Goal: Information Seeking & Learning: Learn about a topic

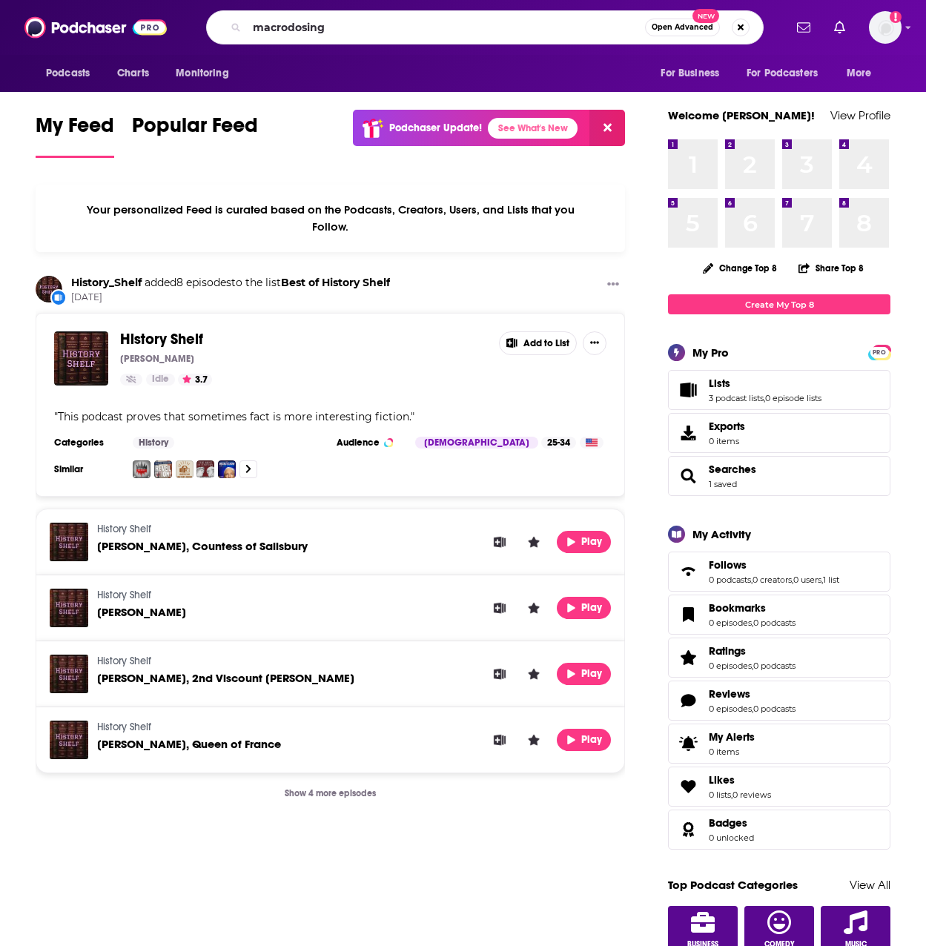
type input "macrodosing"
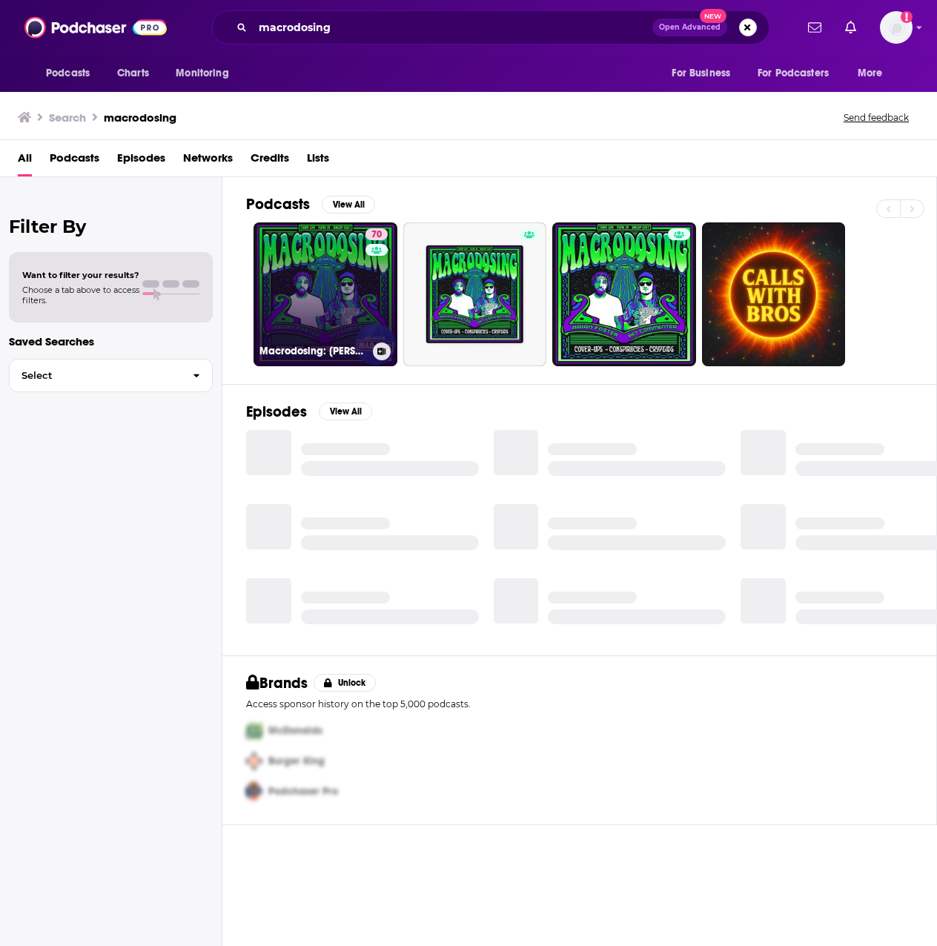
click at [359, 282] on link "70 Macrodosing: Arian Foster and PFT Commenter" at bounding box center [326, 294] width 144 height 144
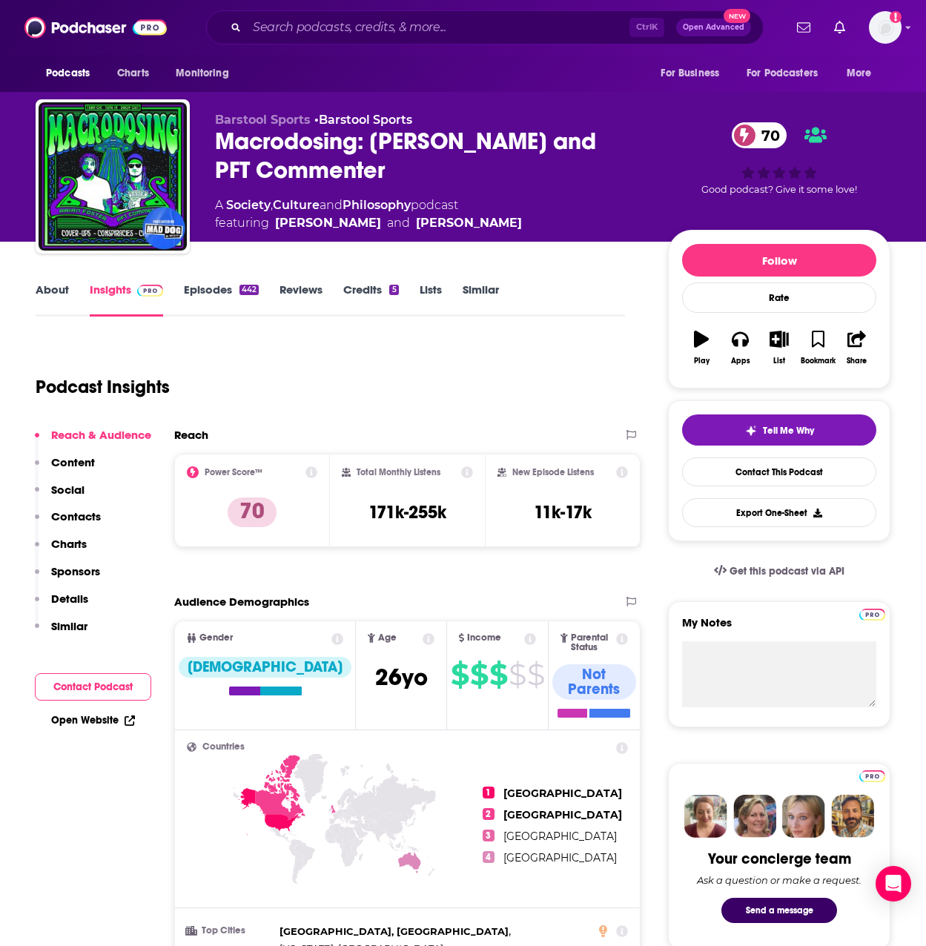
click at [288, 204] on link "Culture" at bounding box center [296, 205] width 47 height 14
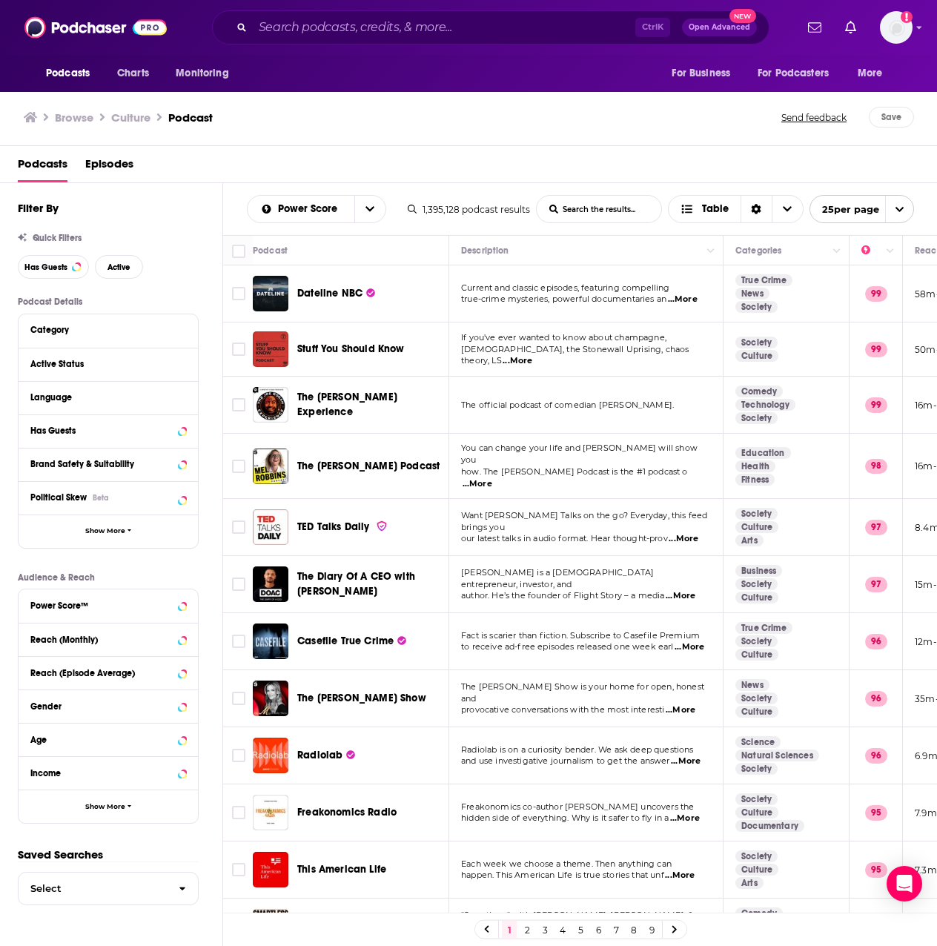
click at [492, 478] on span "...More" at bounding box center [478, 484] width 30 height 12
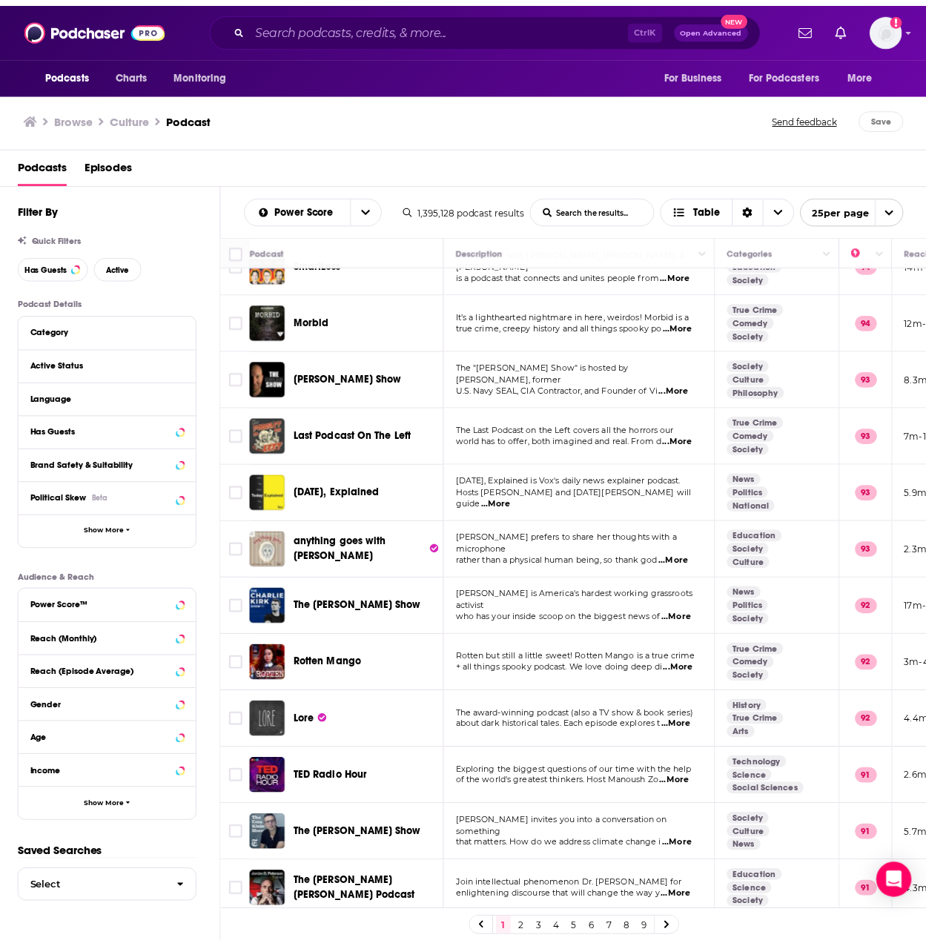
scroll to position [741, 0]
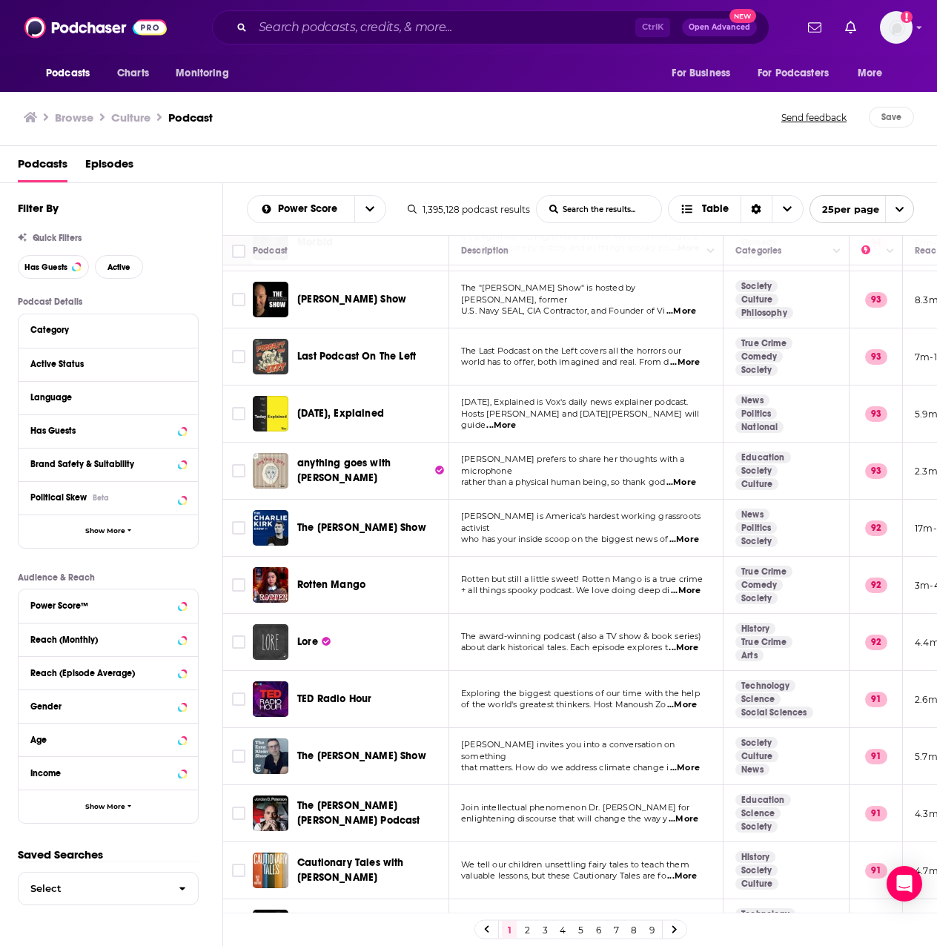
click at [696, 477] on span "...More" at bounding box center [682, 483] width 30 height 12
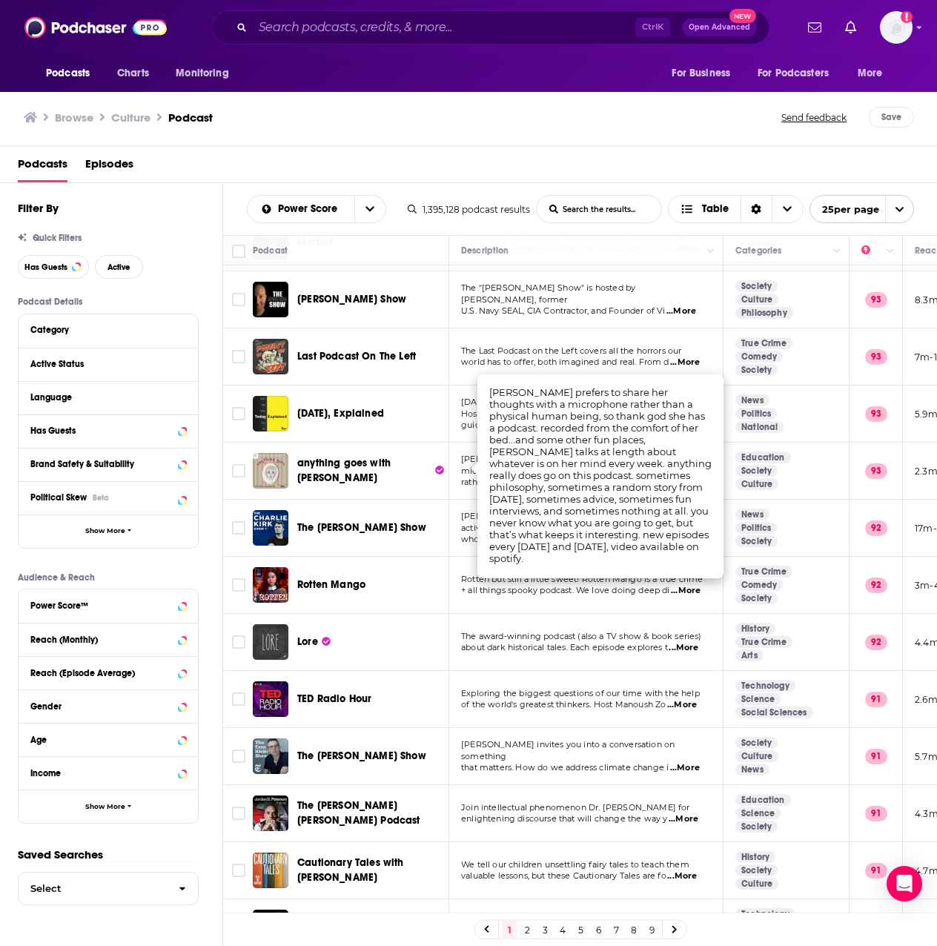
click at [451, 486] on td "emma prefers to share her thoughts with a microphone rather than a physical hum…" at bounding box center [586, 471] width 274 height 57
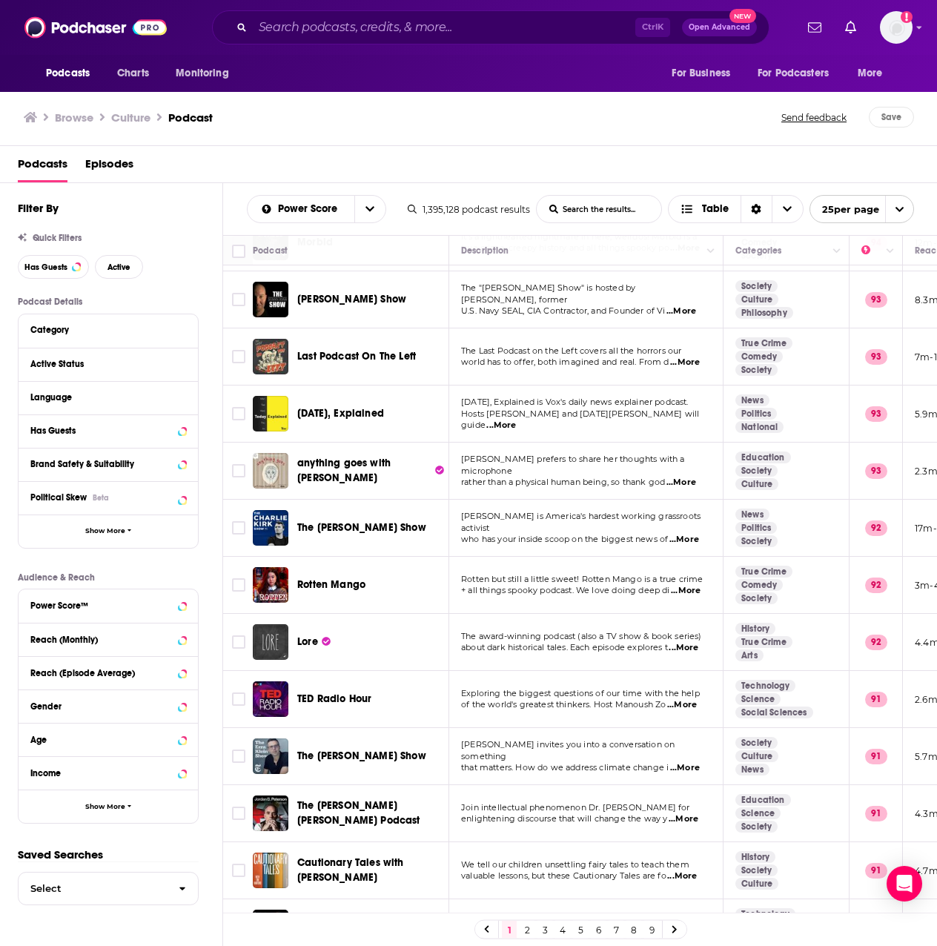
click at [361, 457] on span "anything goes with emma chamberlain" at bounding box center [343, 470] width 93 height 27
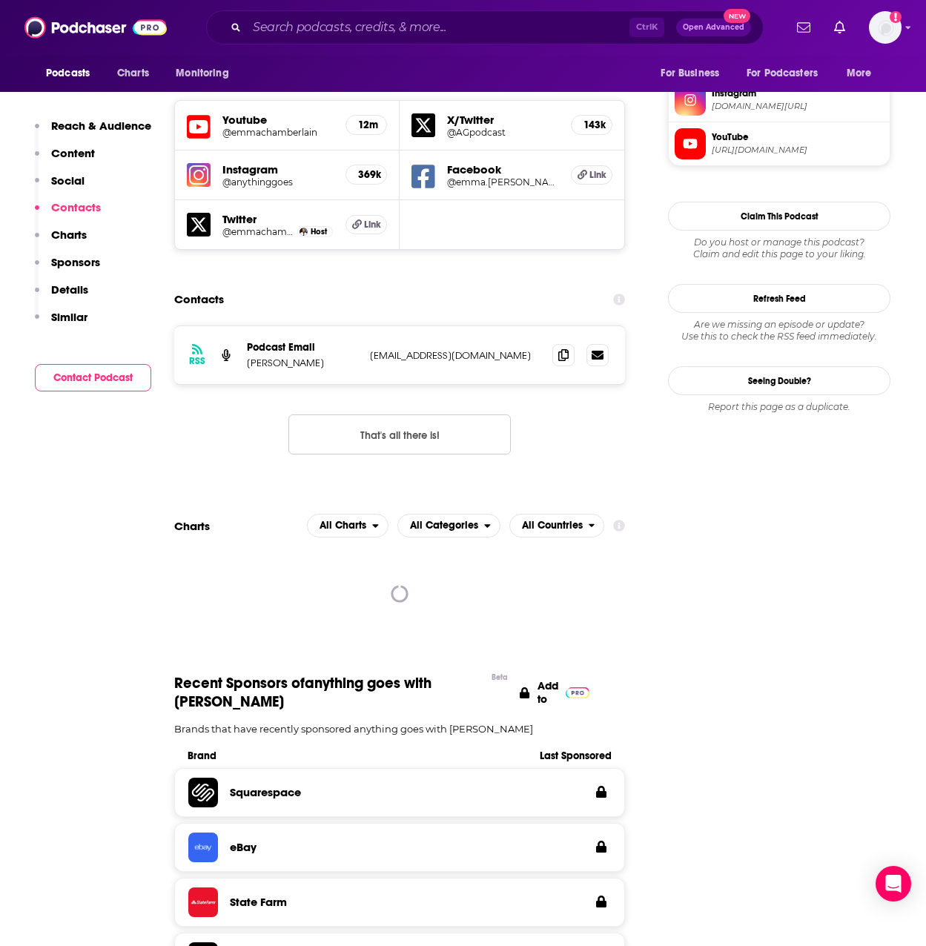
scroll to position [1409, 0]
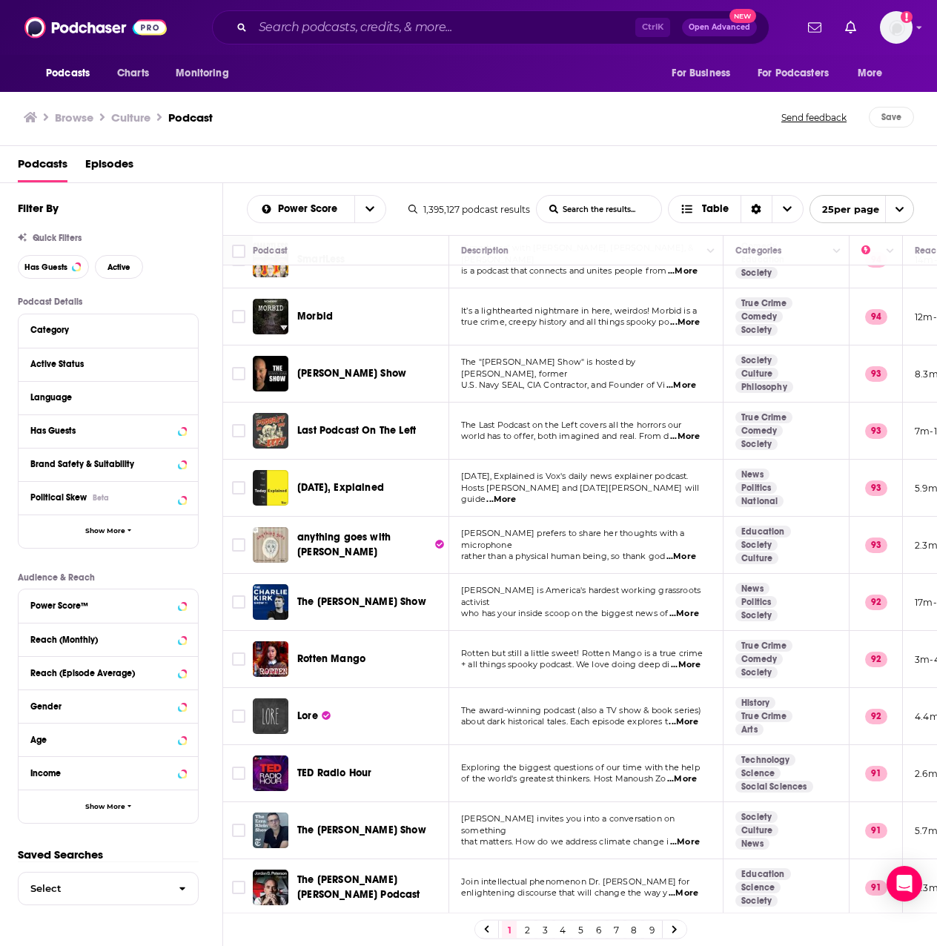
scroll to position [786, 0]
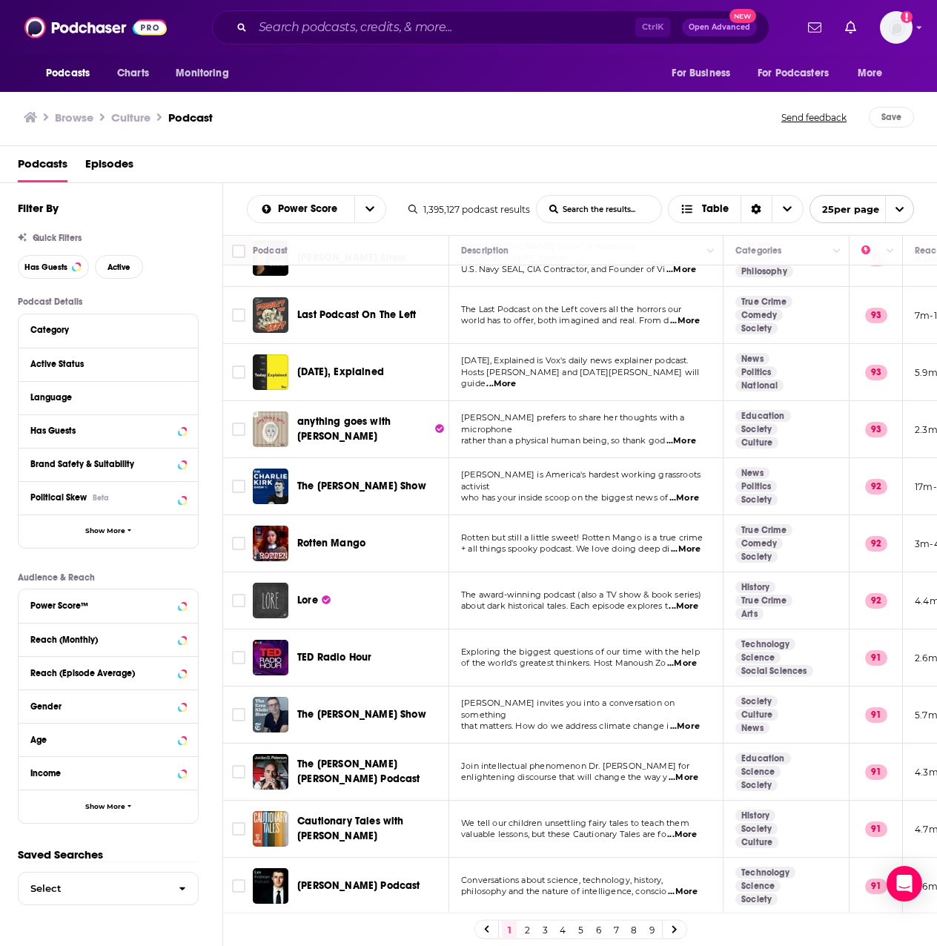
click at [678, 886] on span "...More" at bounding box center [683, 892] width 30 height 12
click at [328, 27] on input "Search podcasts, credits, & more..." at bounding box center [444, 28] width 383 height 24
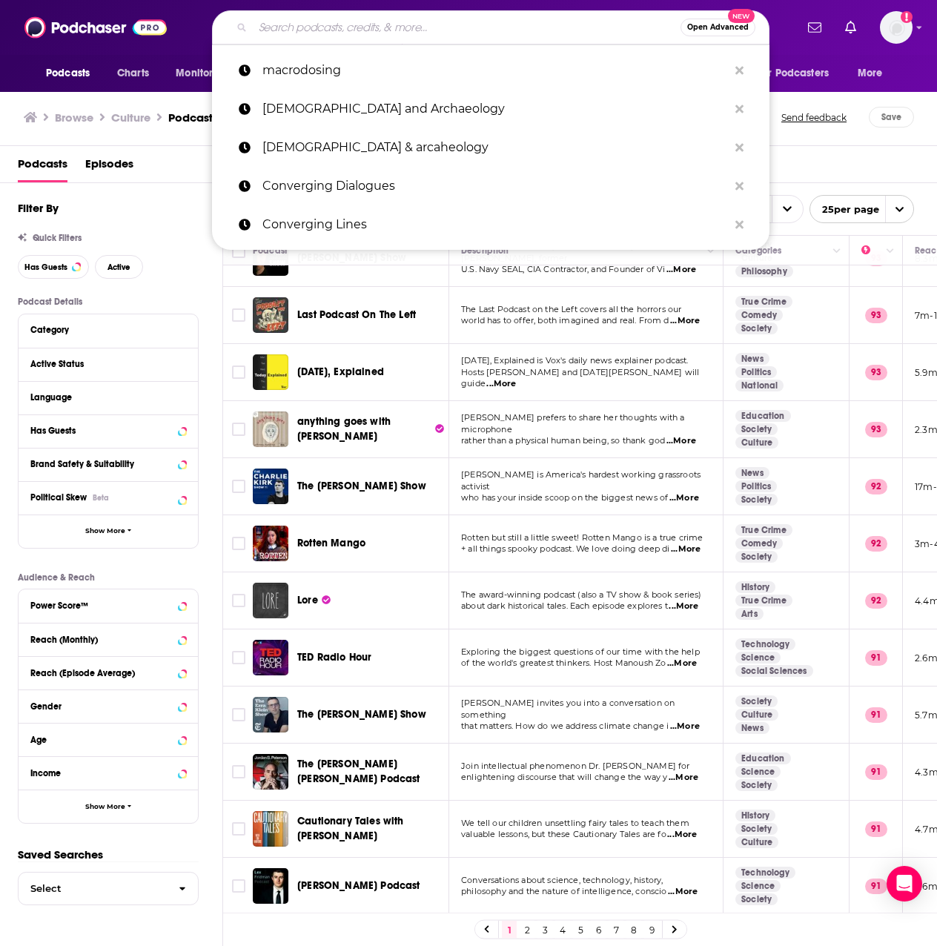
click at [530, 928] on link "2" at bounding box center [527, 930] width 15 height 18
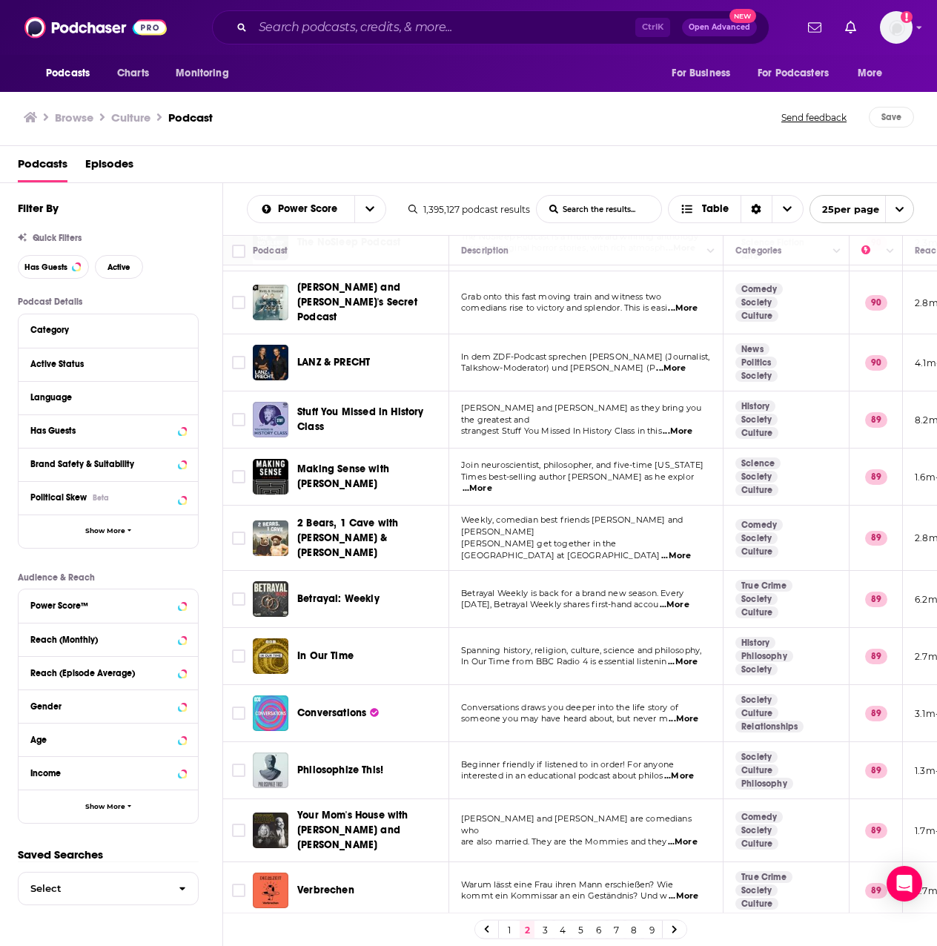
scroll to position [297, 0]
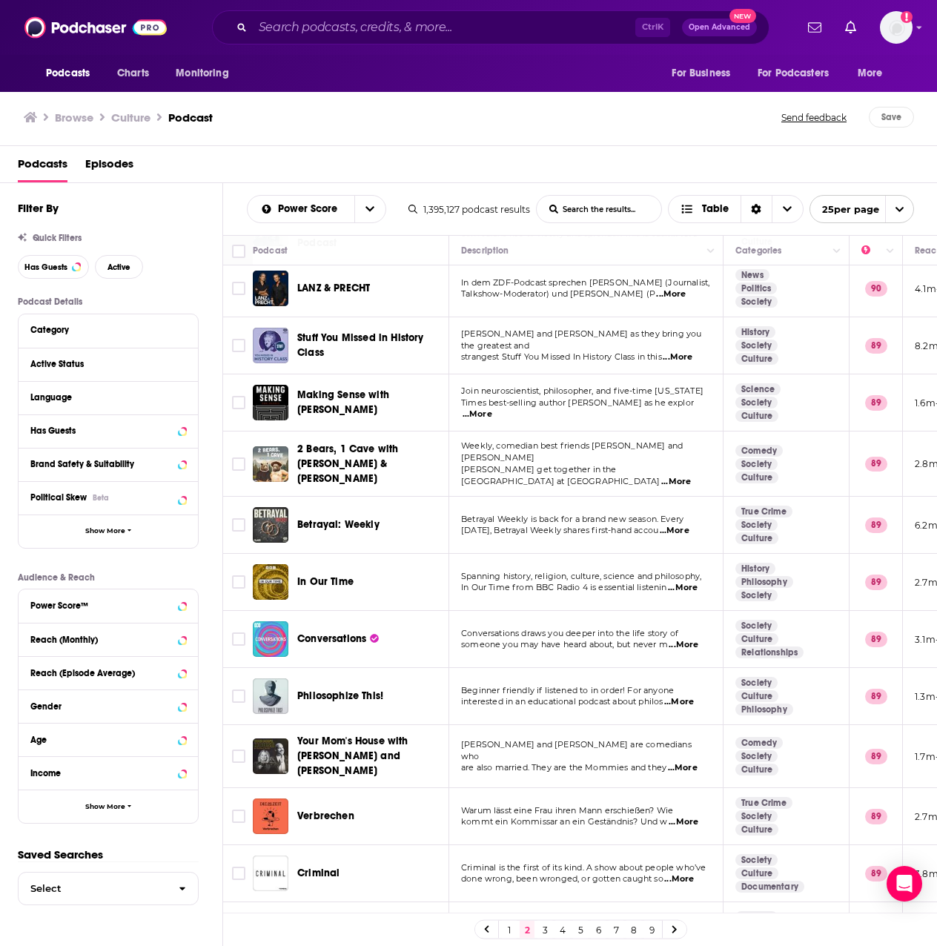
click at [492, 409] on span "...More" at bounding box center [478, 415] width 30 height 12
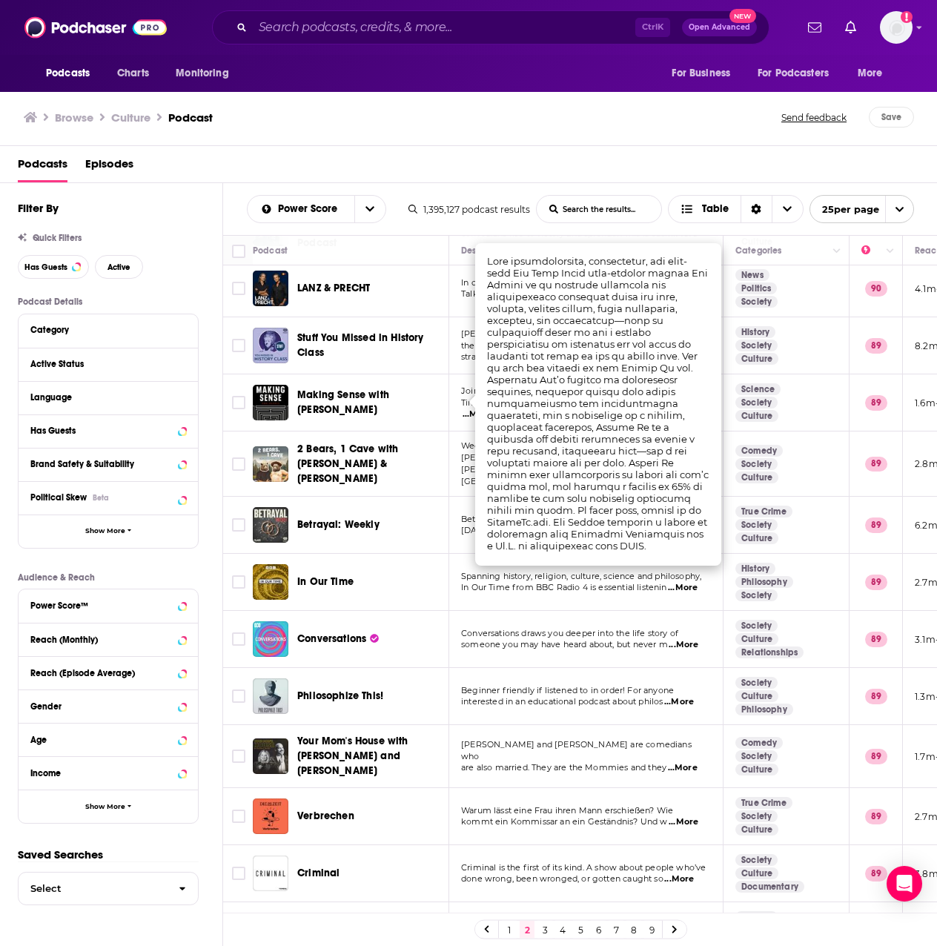
click at [474, 420] on td "Join neuroscientist, philosopher, and five-time New York Times best-selling aut…" at bounding box center [586, 402] width 274 height 57
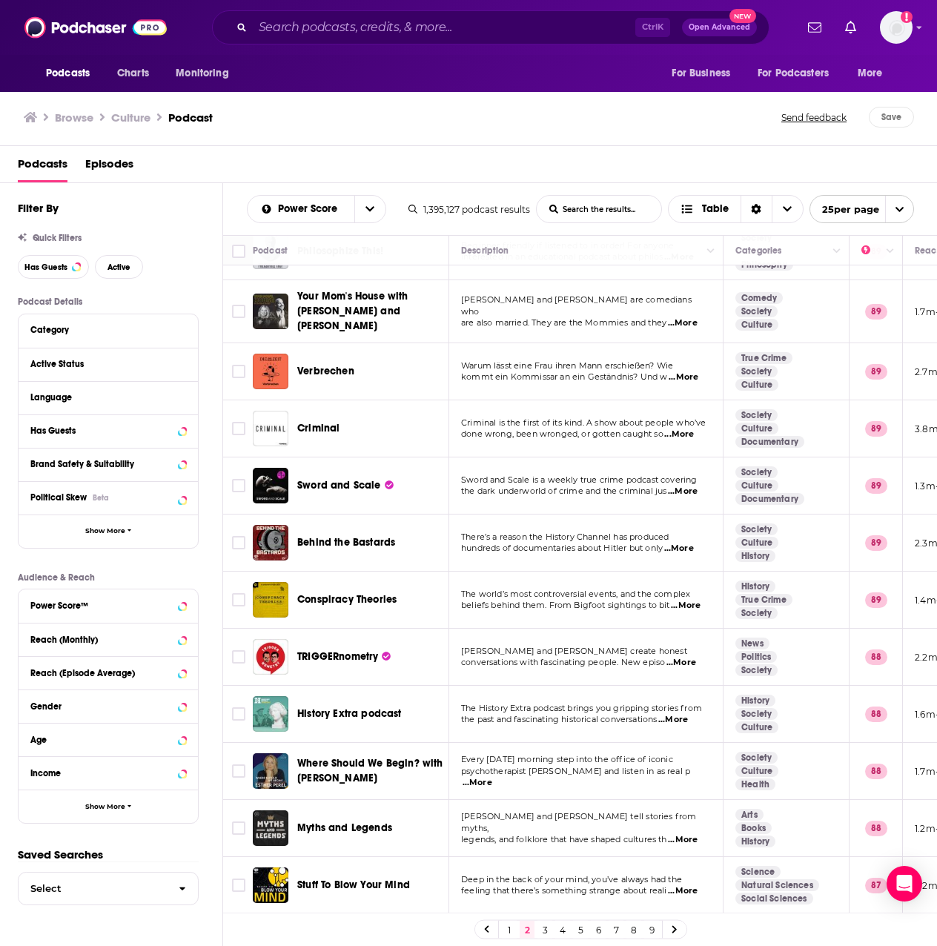
scroll to position [667, 0]
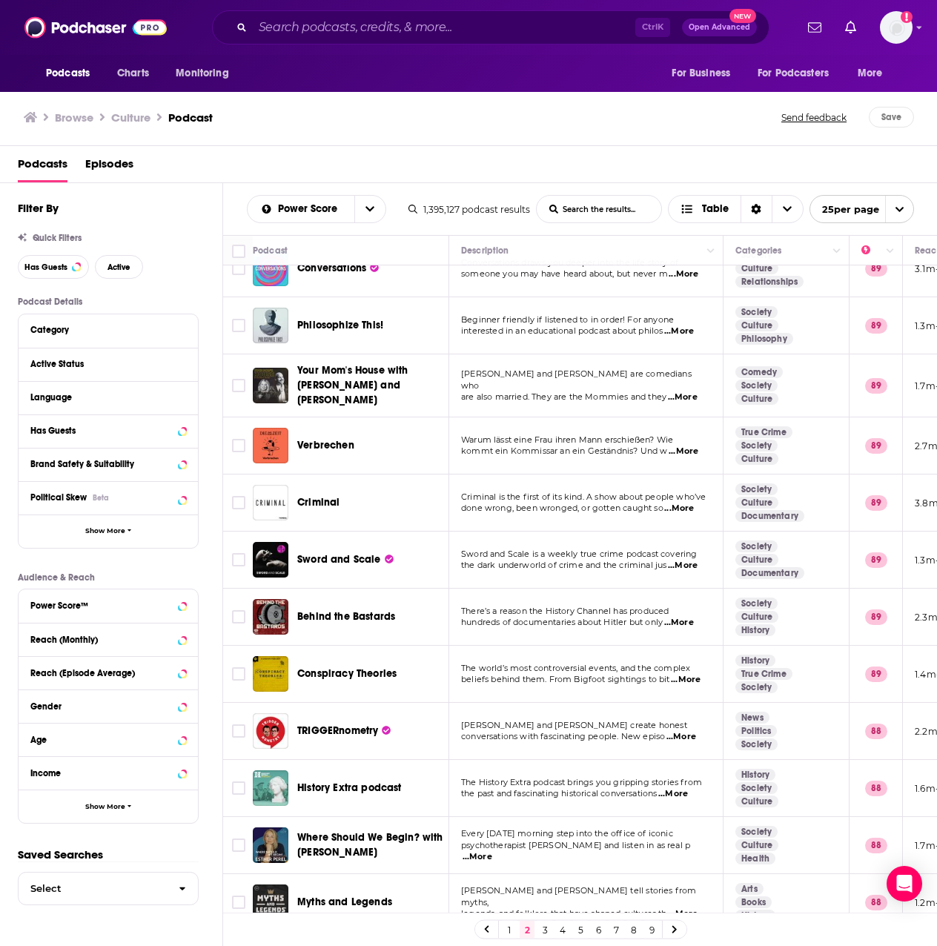
click at [693, 325] on span "...More" at bounding box center [679, 331] width 30 height 12
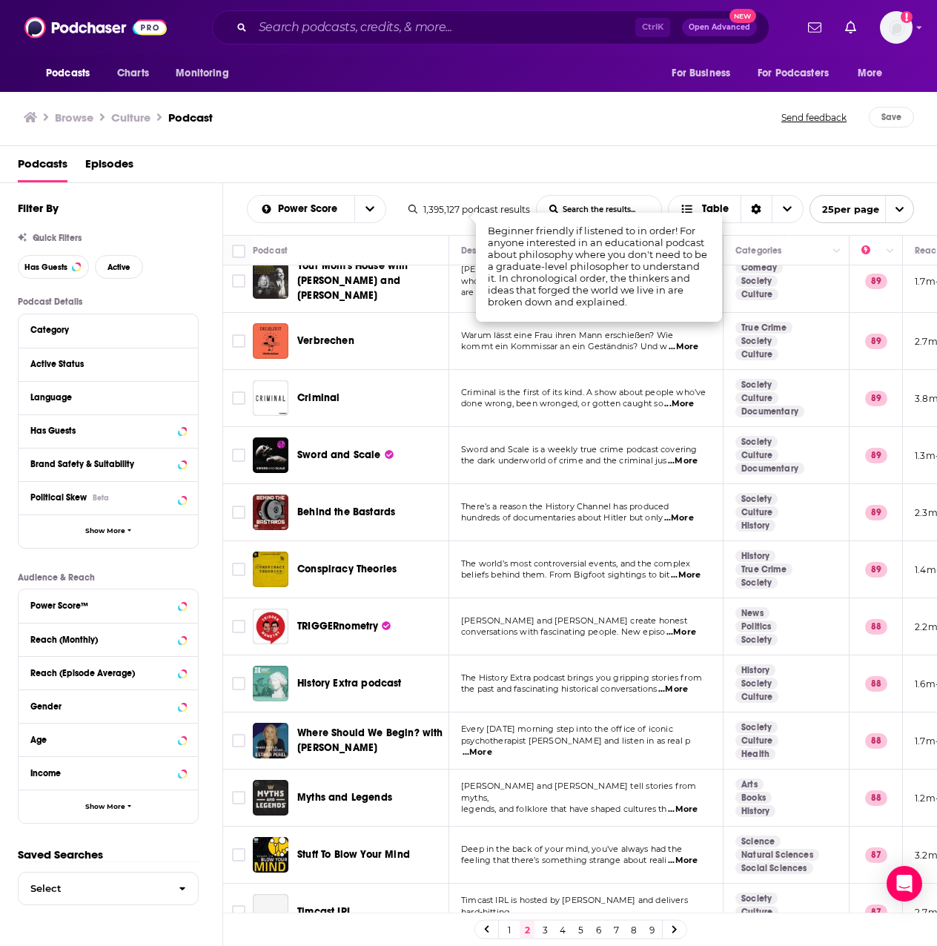
scroll to position [789, 0]
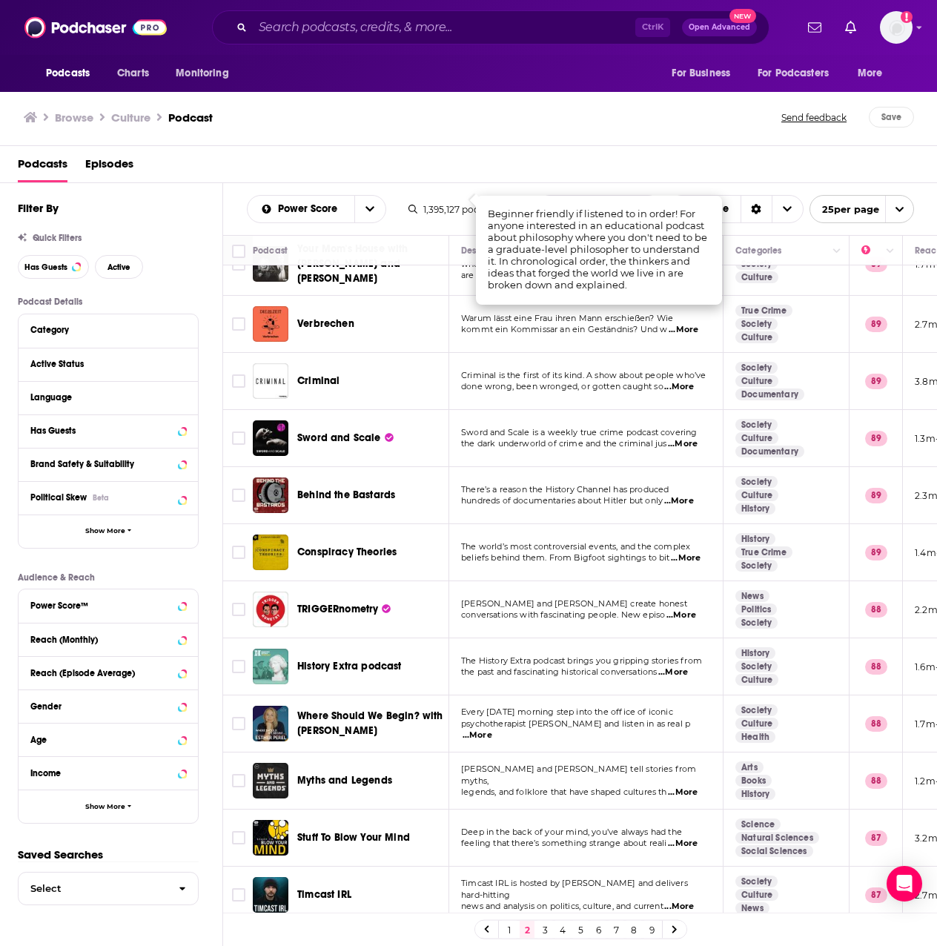
click at [492, 730] on span "...More" at bounding box center [478, 736] width 30 height 12
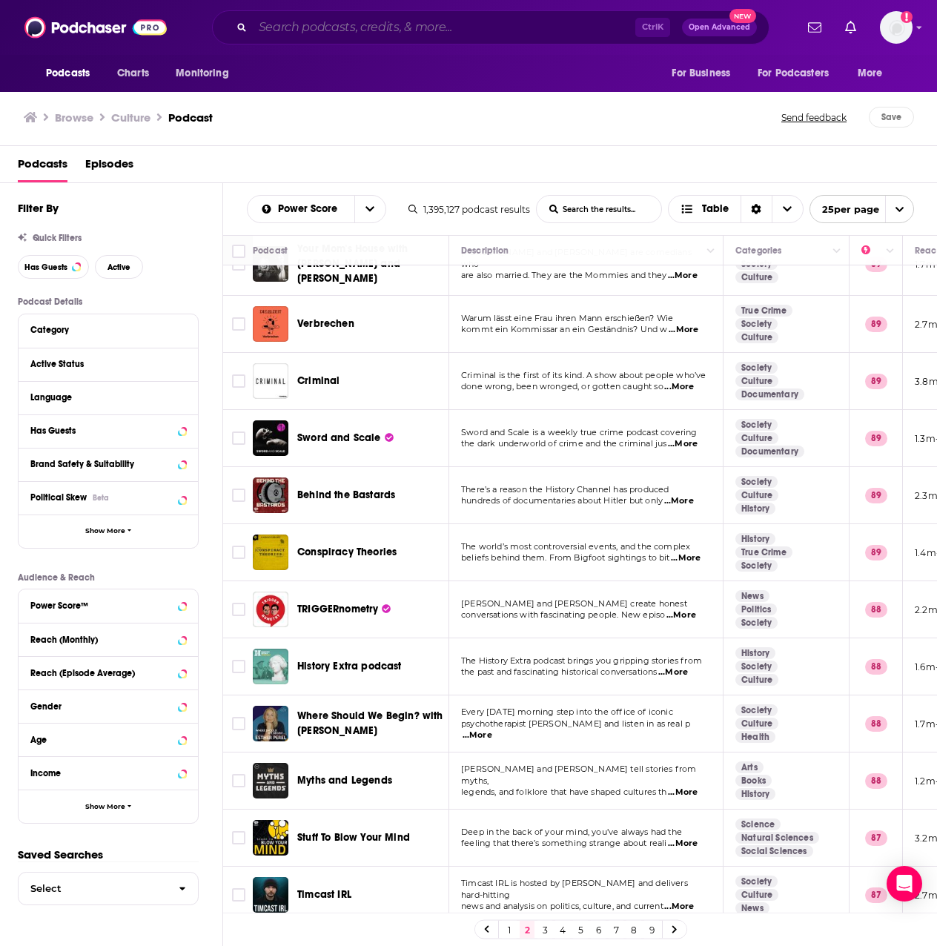
click at [290, 29] on input "Search podcasts, credits, & more..." at bounding box center [444, 28] width 383 height 24
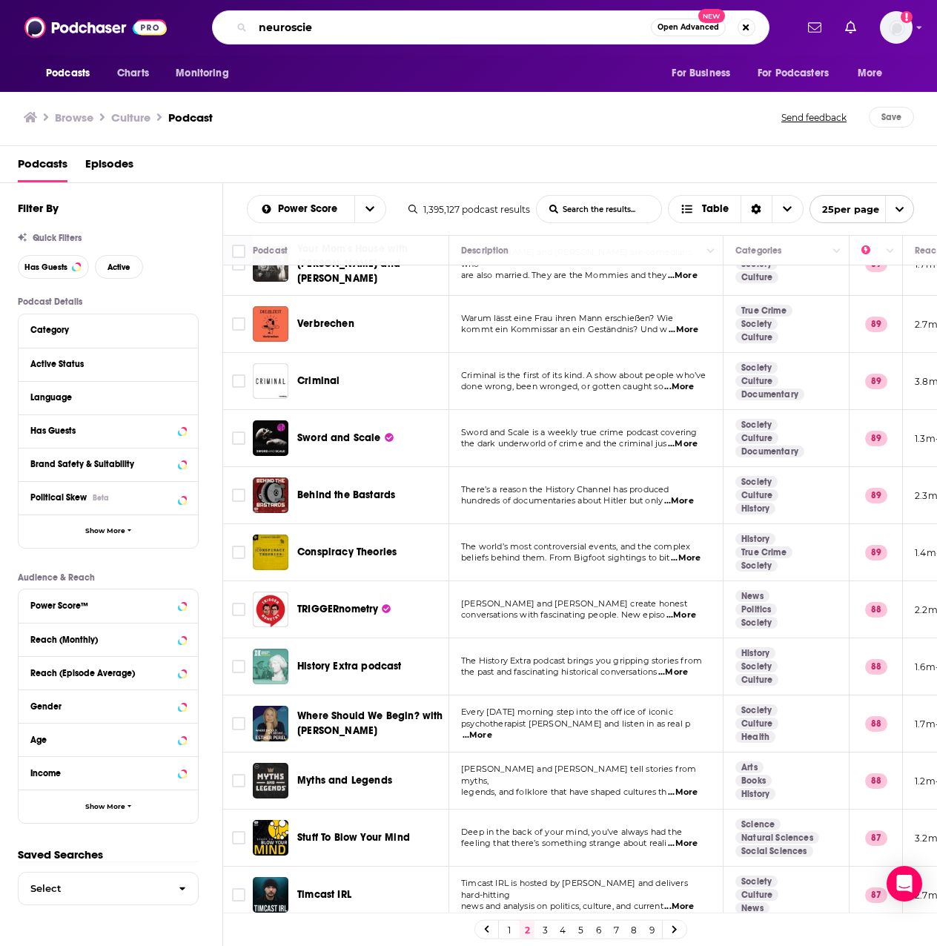
type input "neuroscien"
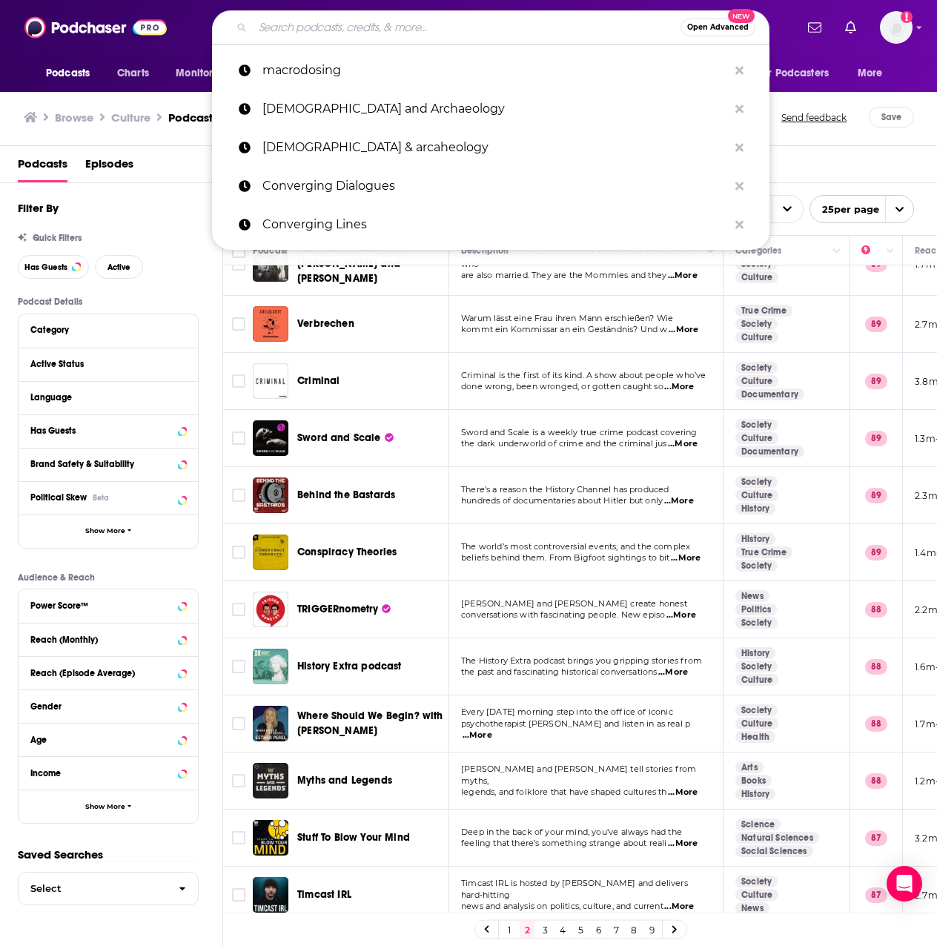
click at [541, 936] on link "3" at bounding box center [545, 930] width 15 height 18
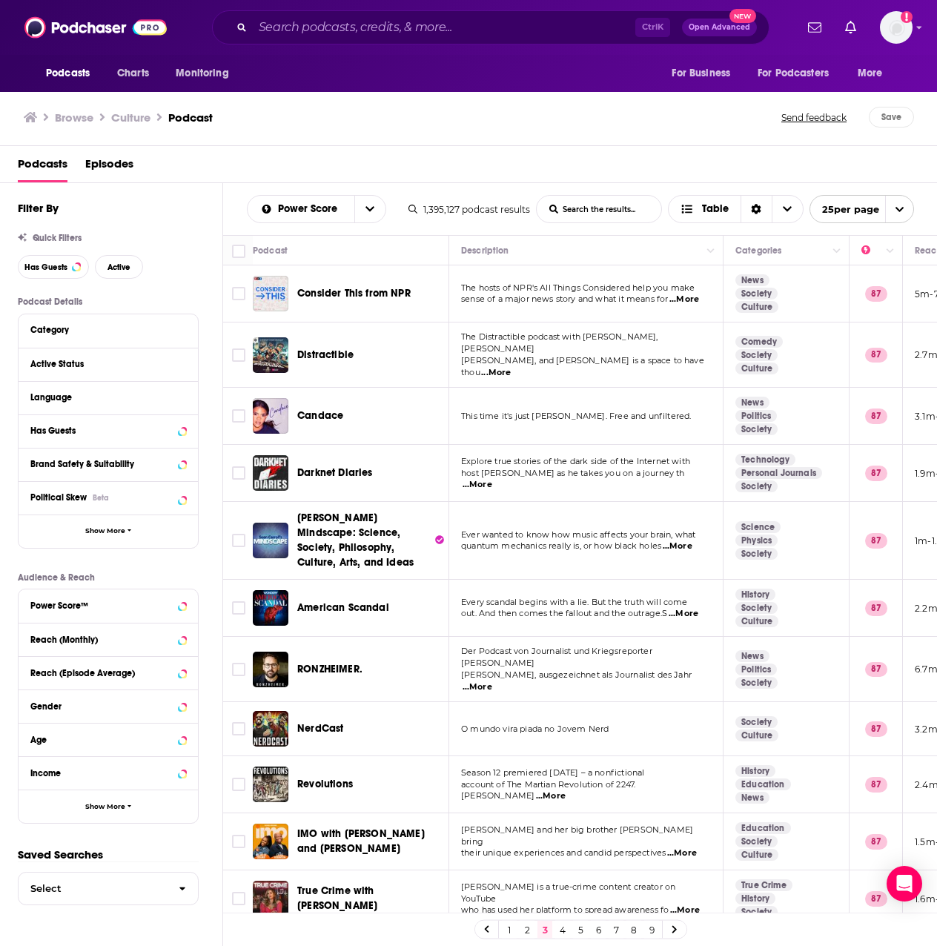
click at [567, 932] on link "4" at bounding box center [562, 930] width 15 height 18
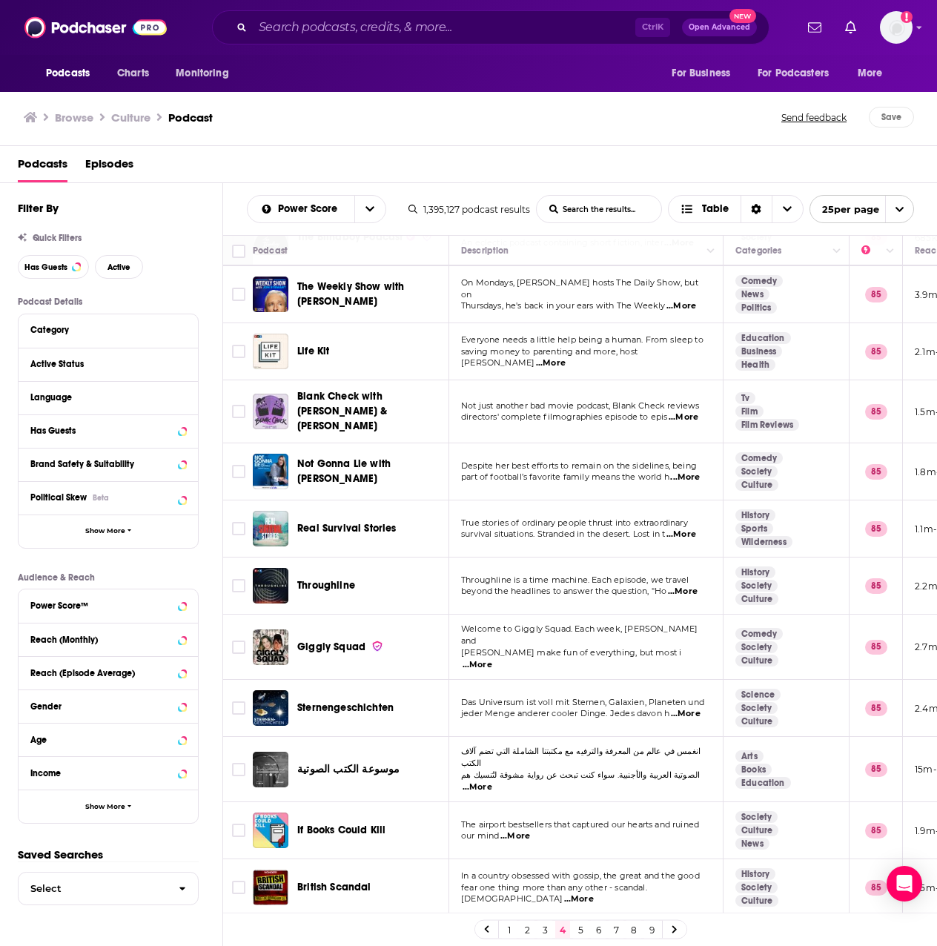
scroll to position [593, 0]
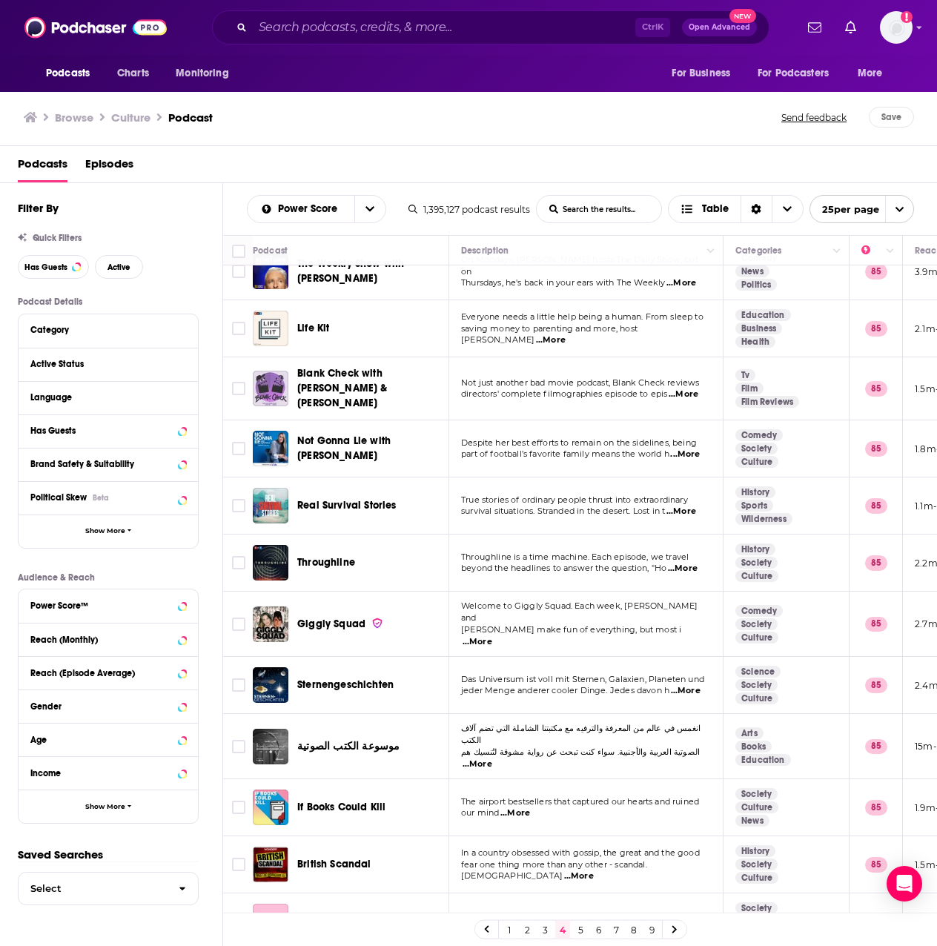
click at [566, 334] on span "...More" at bounding box center [551, 340] width 30 height 12
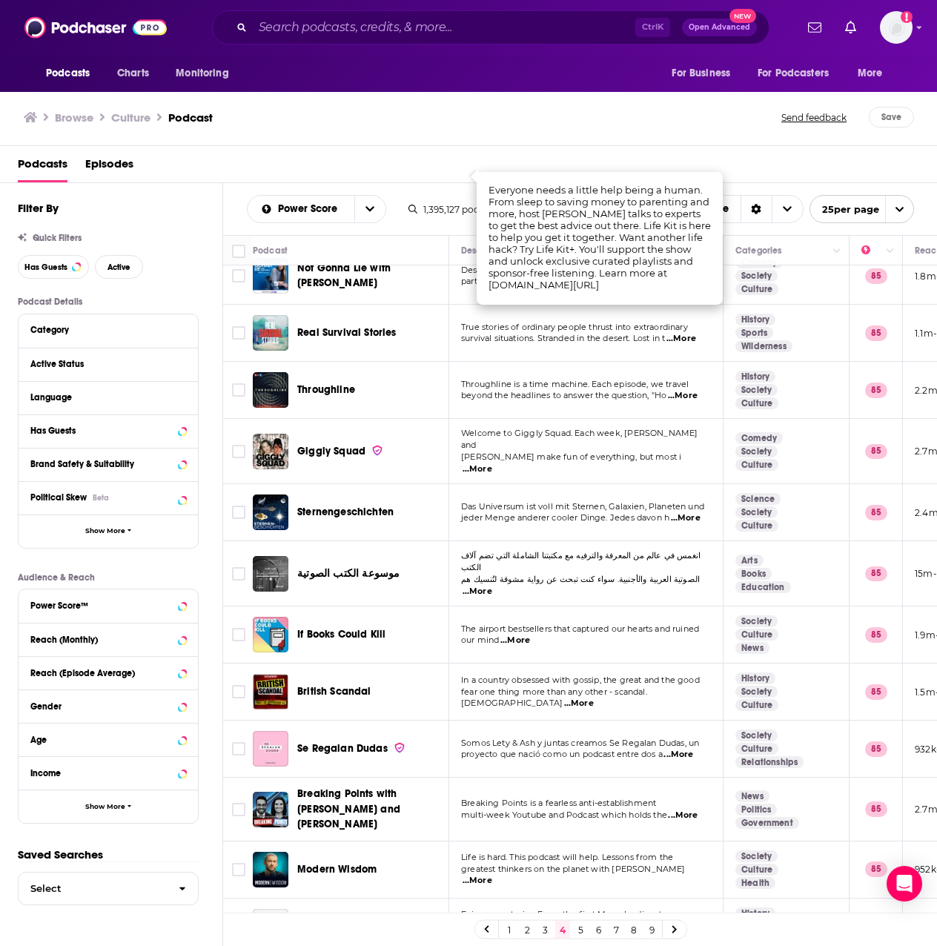
scroll to position [783, 0]
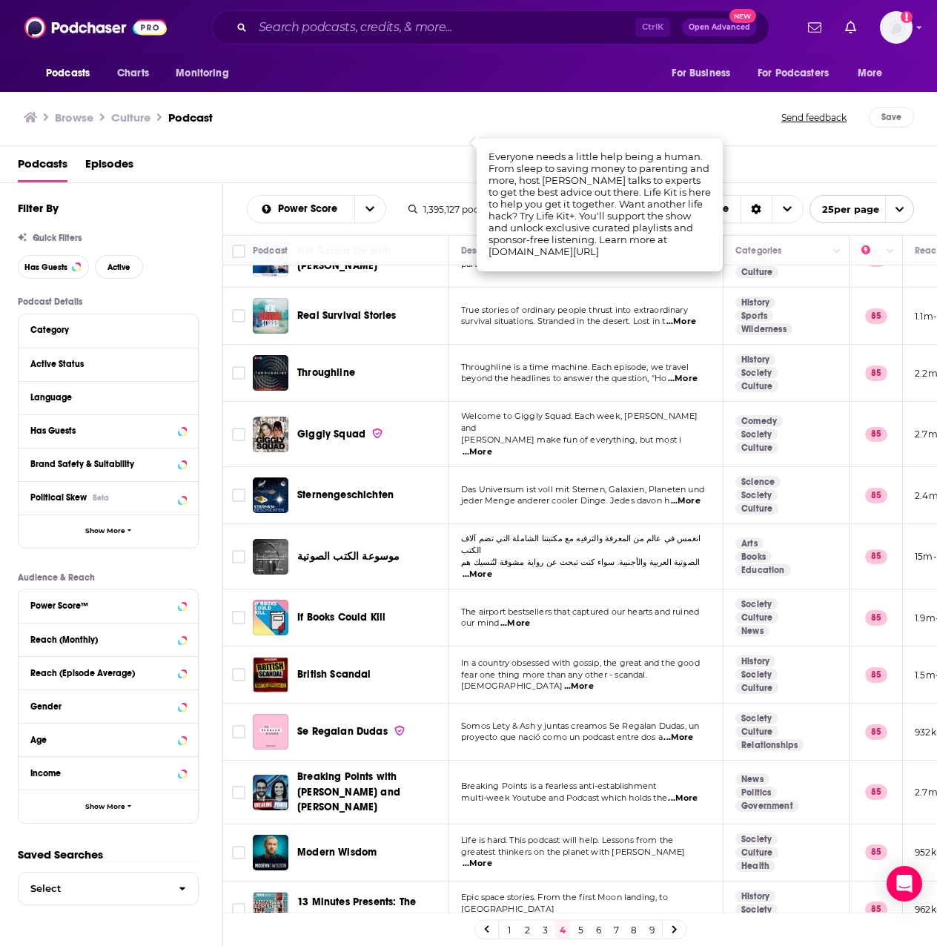
click at [579, 930] on link "5" at bounding box center [580, 930] width 15 height 18
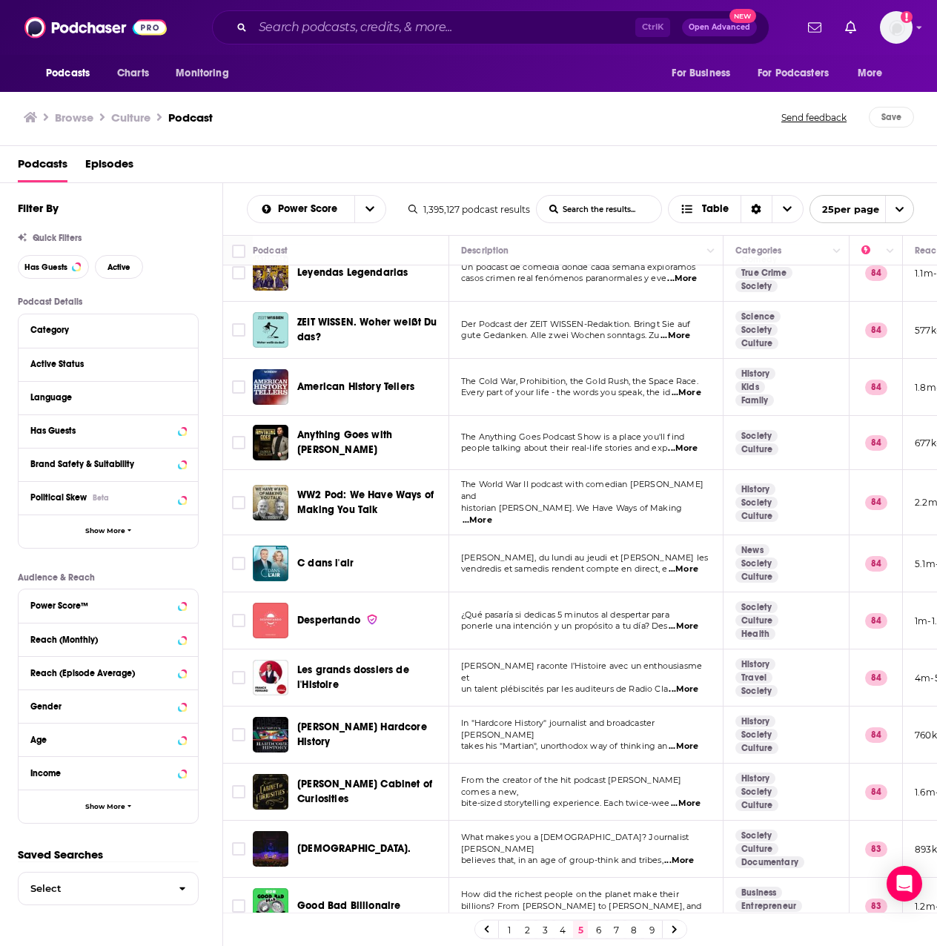
scroll to position [780, 0]
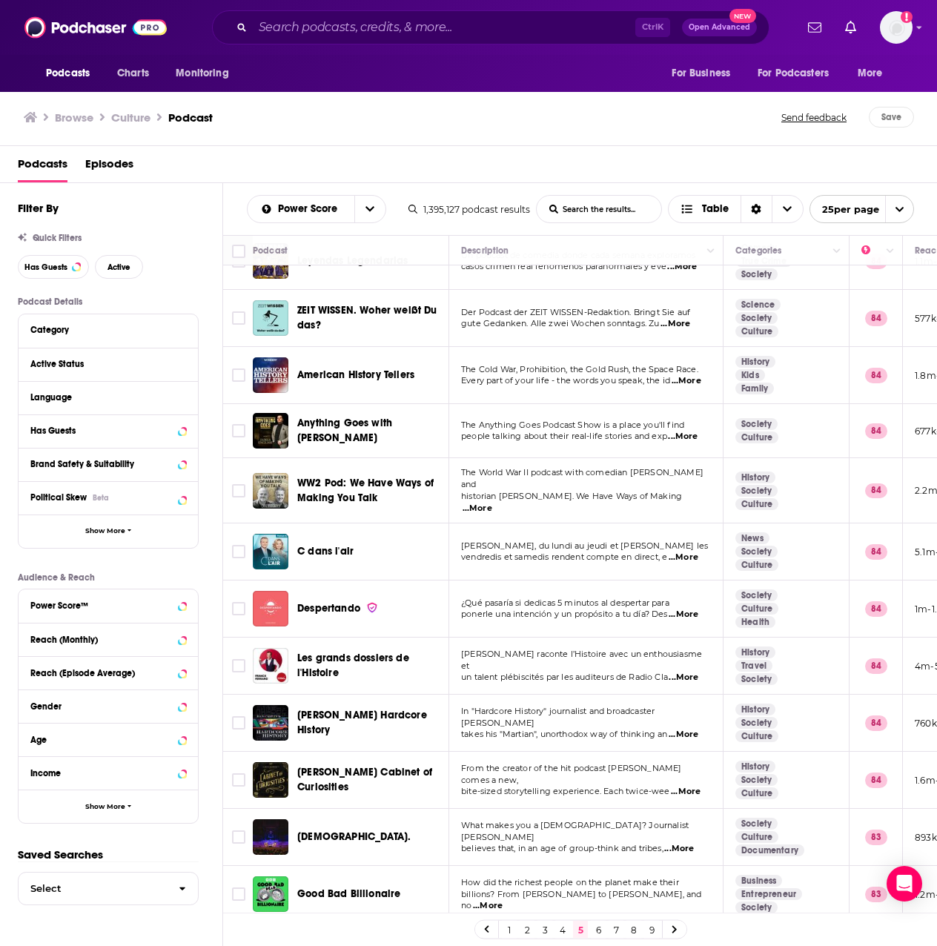
click at [594, 934] on link "6" at bounding box center [598, 930] width 15 height 18
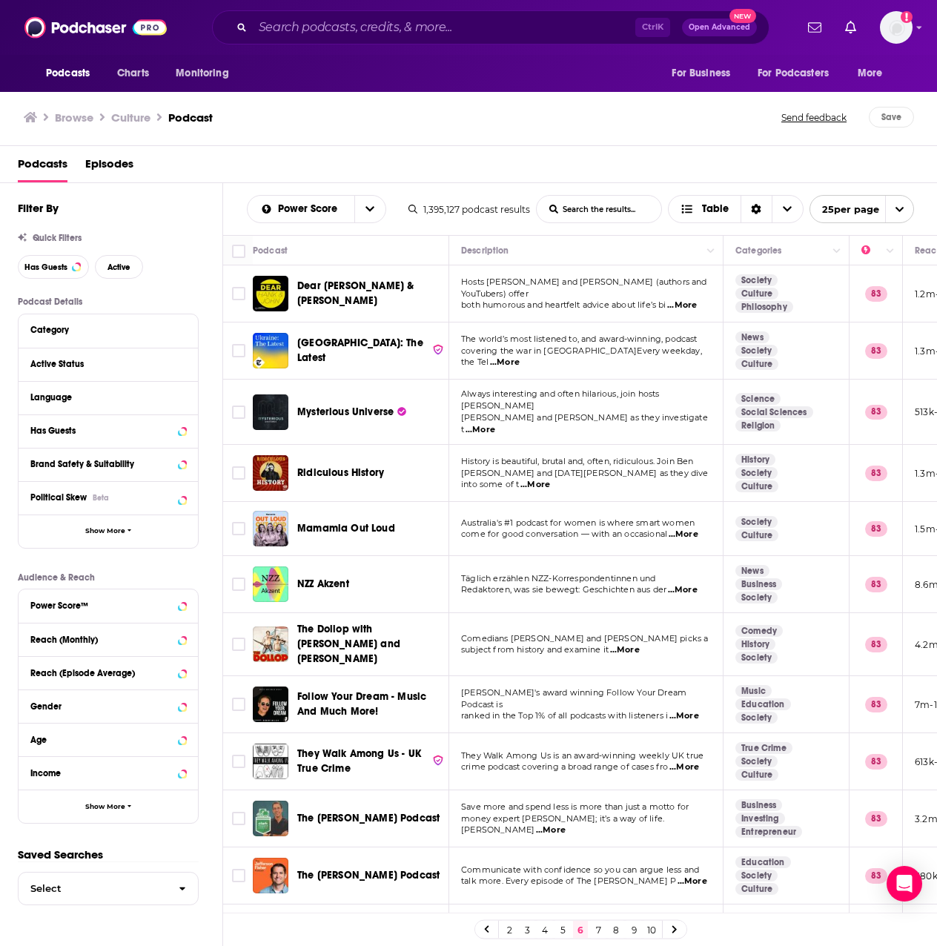
click at [391, 39] on div "Ctrl K Open Advanced New" at bounding box center [491, 27] width 558 height 34
click at [391, 26] on input "Search podcasts, credits, & more..." at bounding box center [444, 28] width 383 height 24
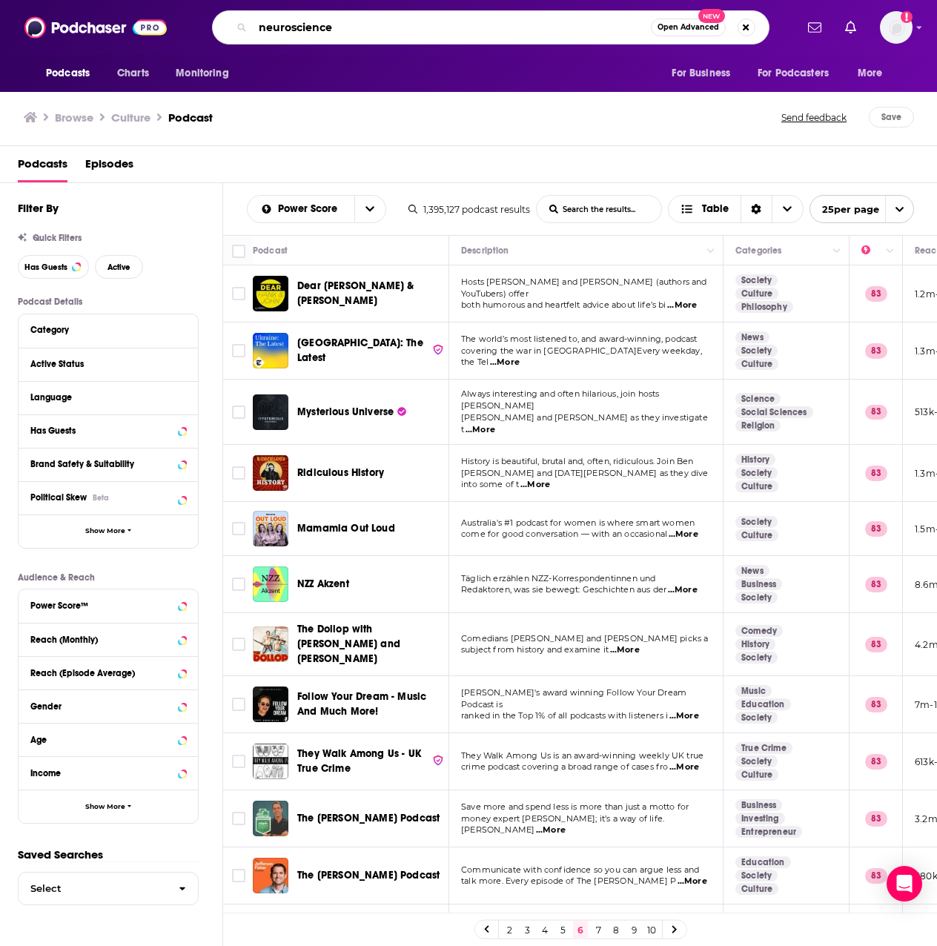
type input "neuroscience"
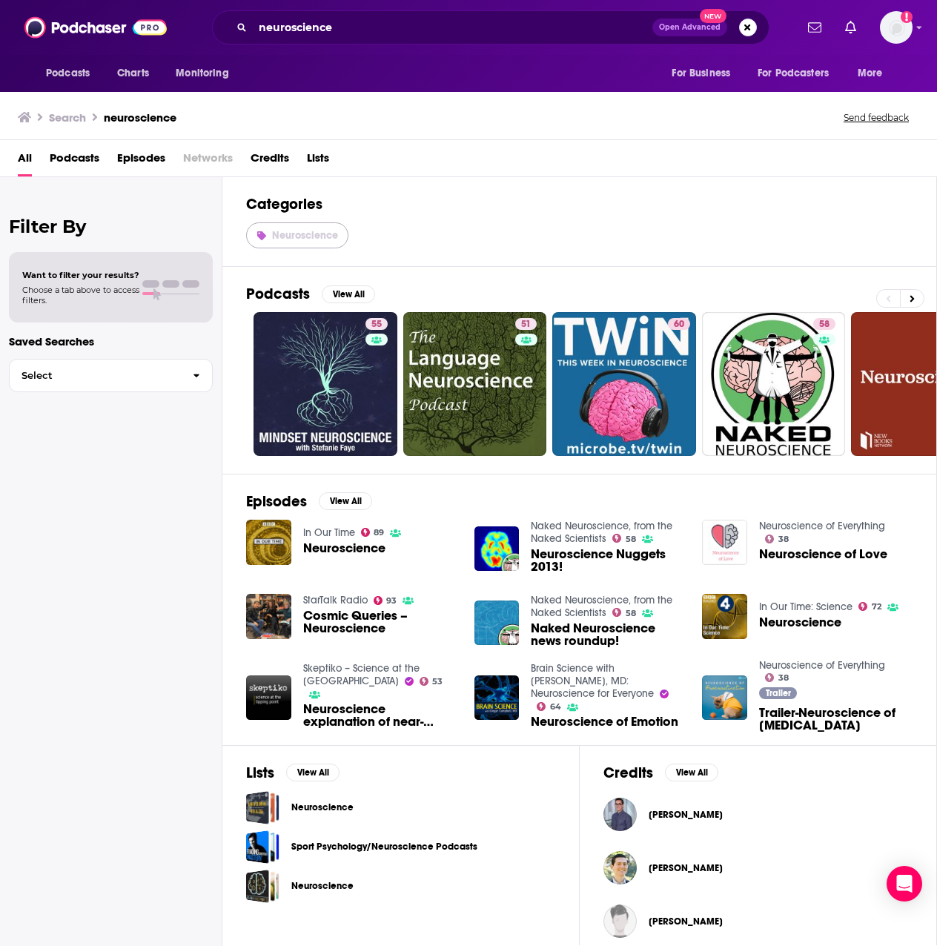
click at [296, 232] on span "Neuroscience" at bounding box center [305, 235] width 66 height 13
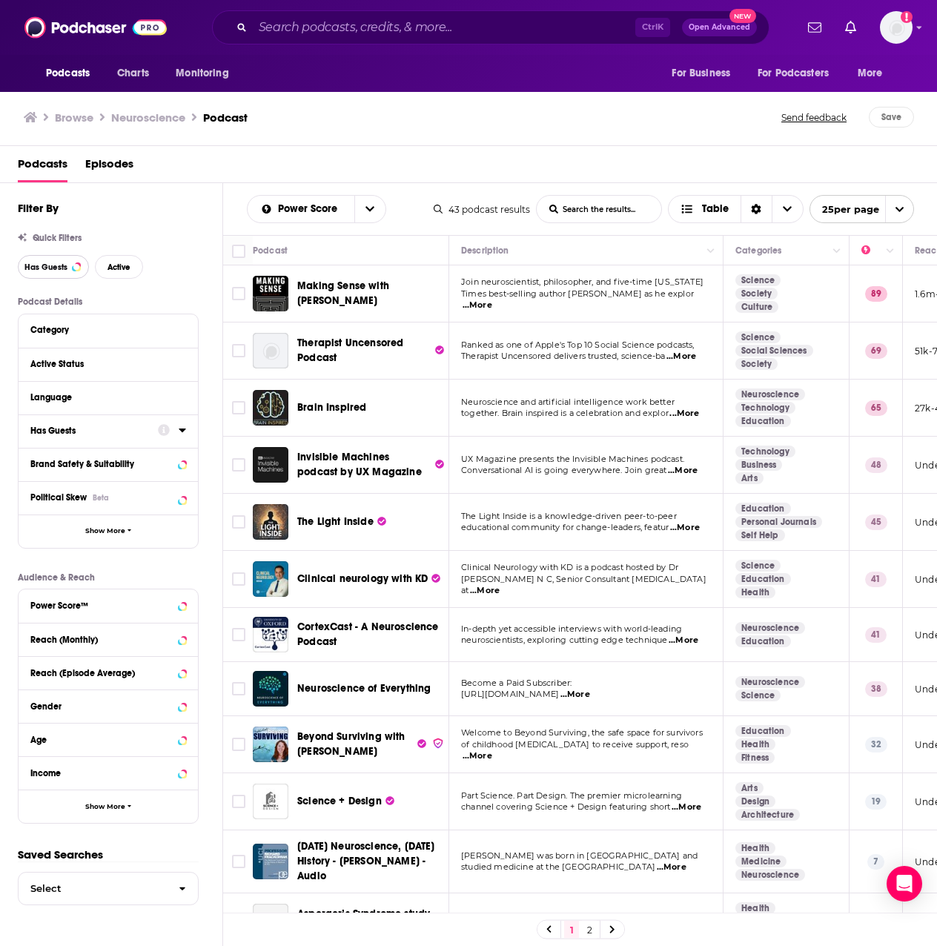
click at [67, 265] on span "Has Guests" at bounding box center [45, 267] width 43 height 8
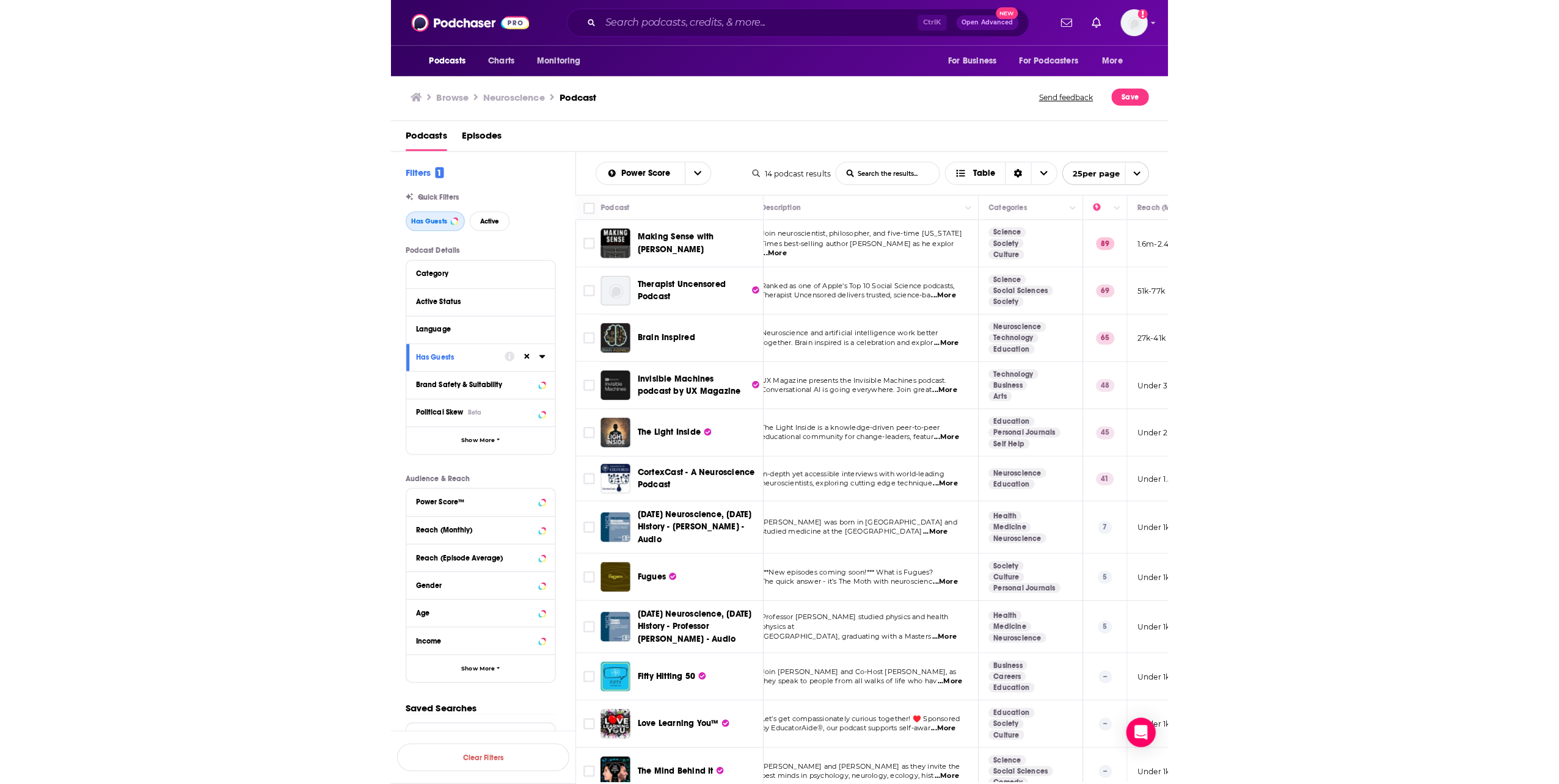
scroll to position [0, 7]
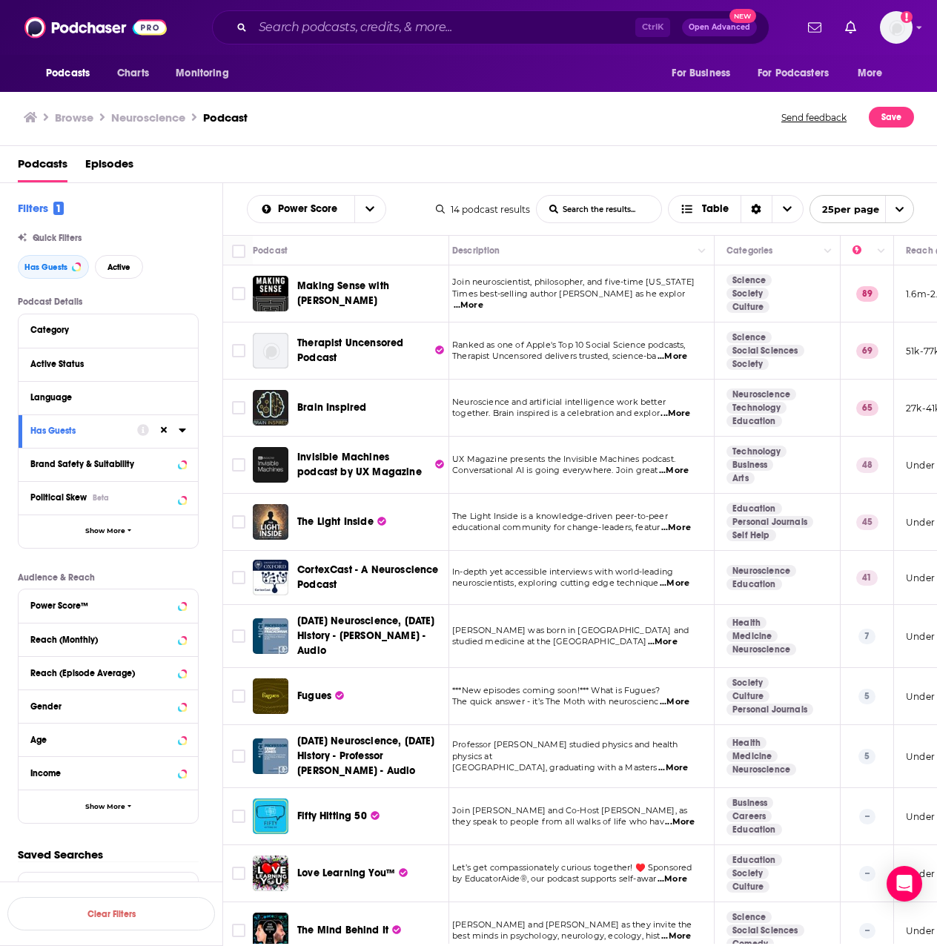
drag, startPoint x: 419, startPoint y: 920, endPoint x: 409, endPoint y: 921, distance: 9.7
click at [409, 921] on div "The Mind Behind It" at bounding box center [374, 931] width 154 height 36
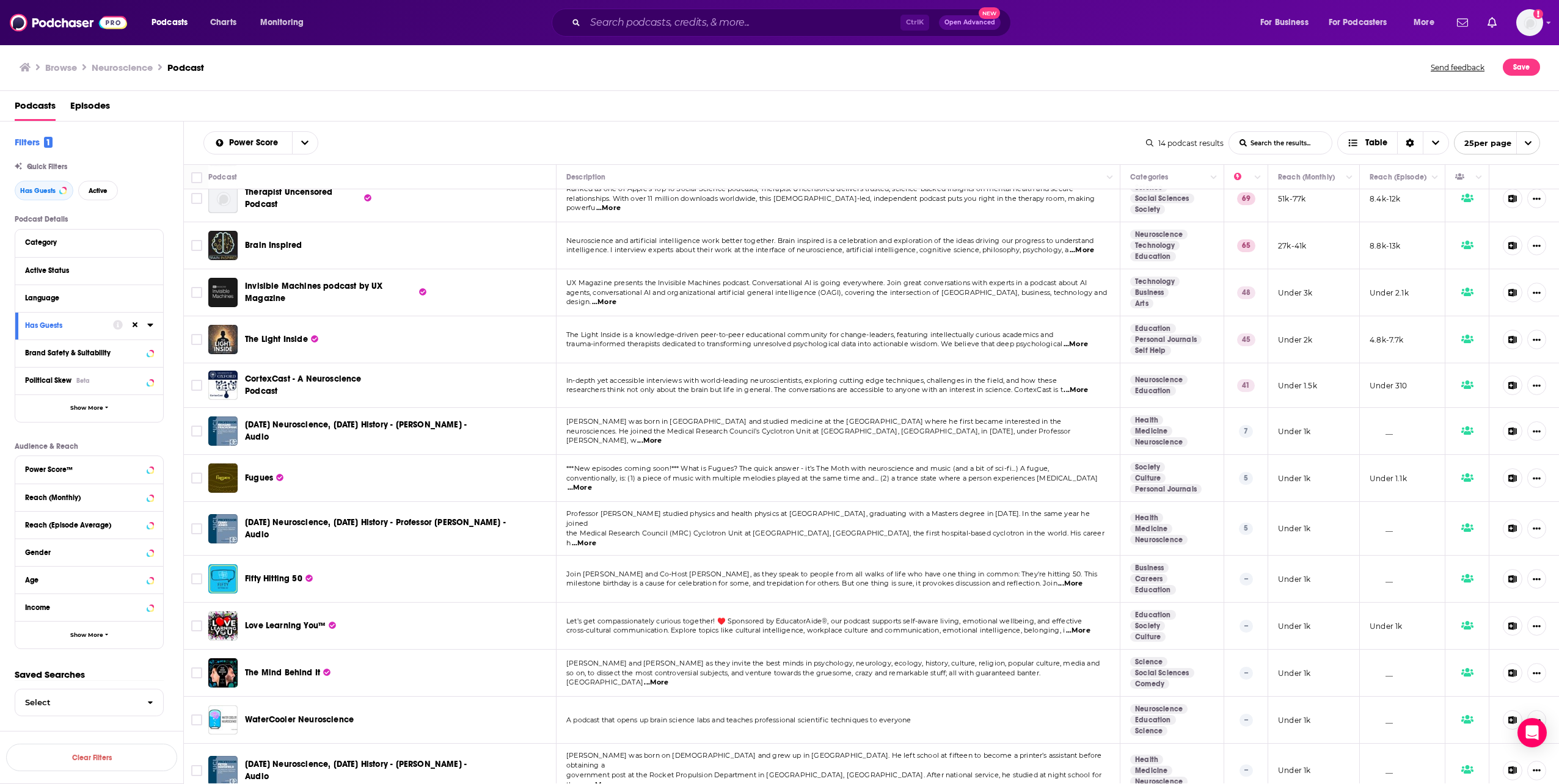
scroll to position [0, 0]
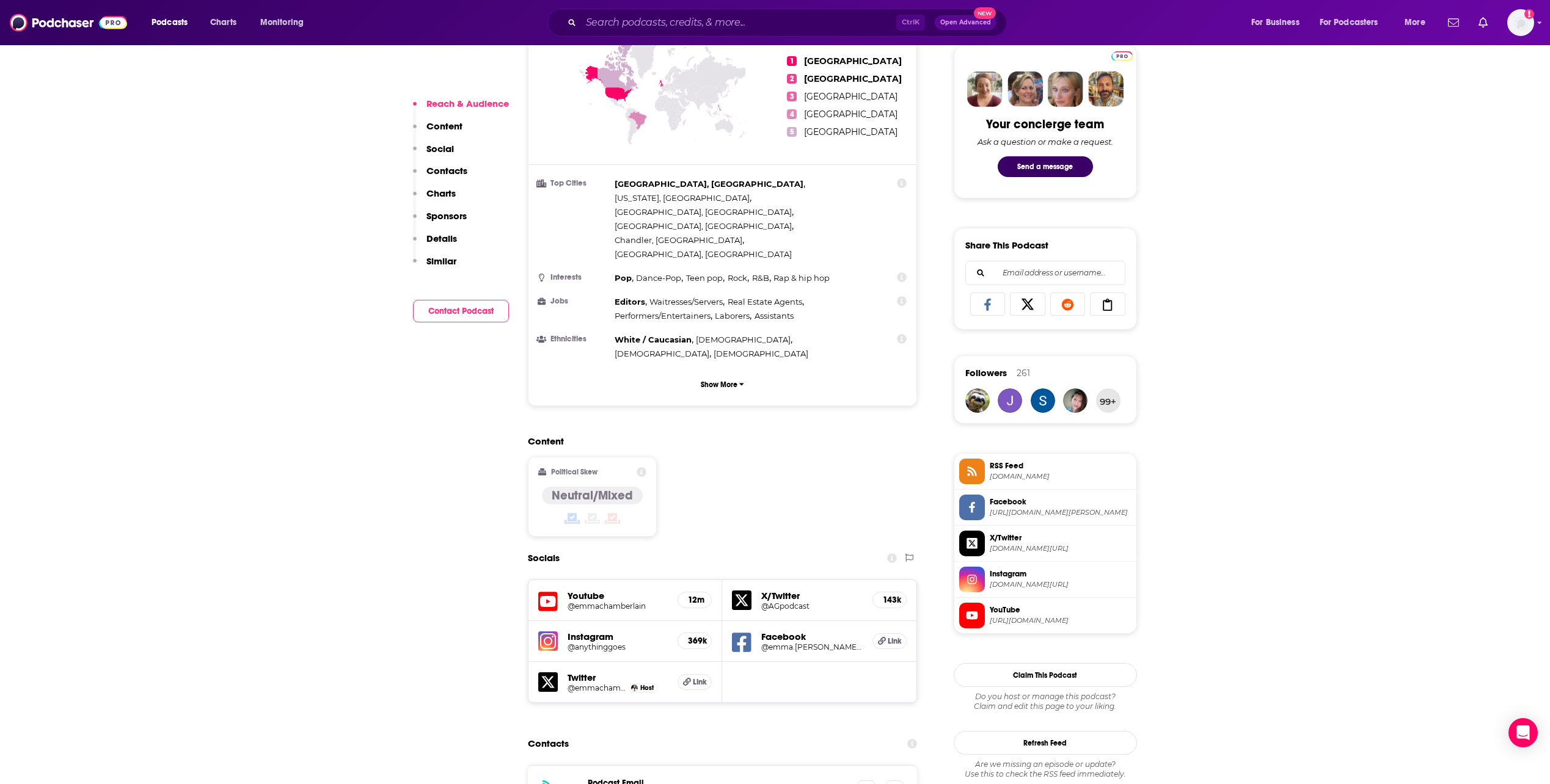
scroll to position [610, 0]
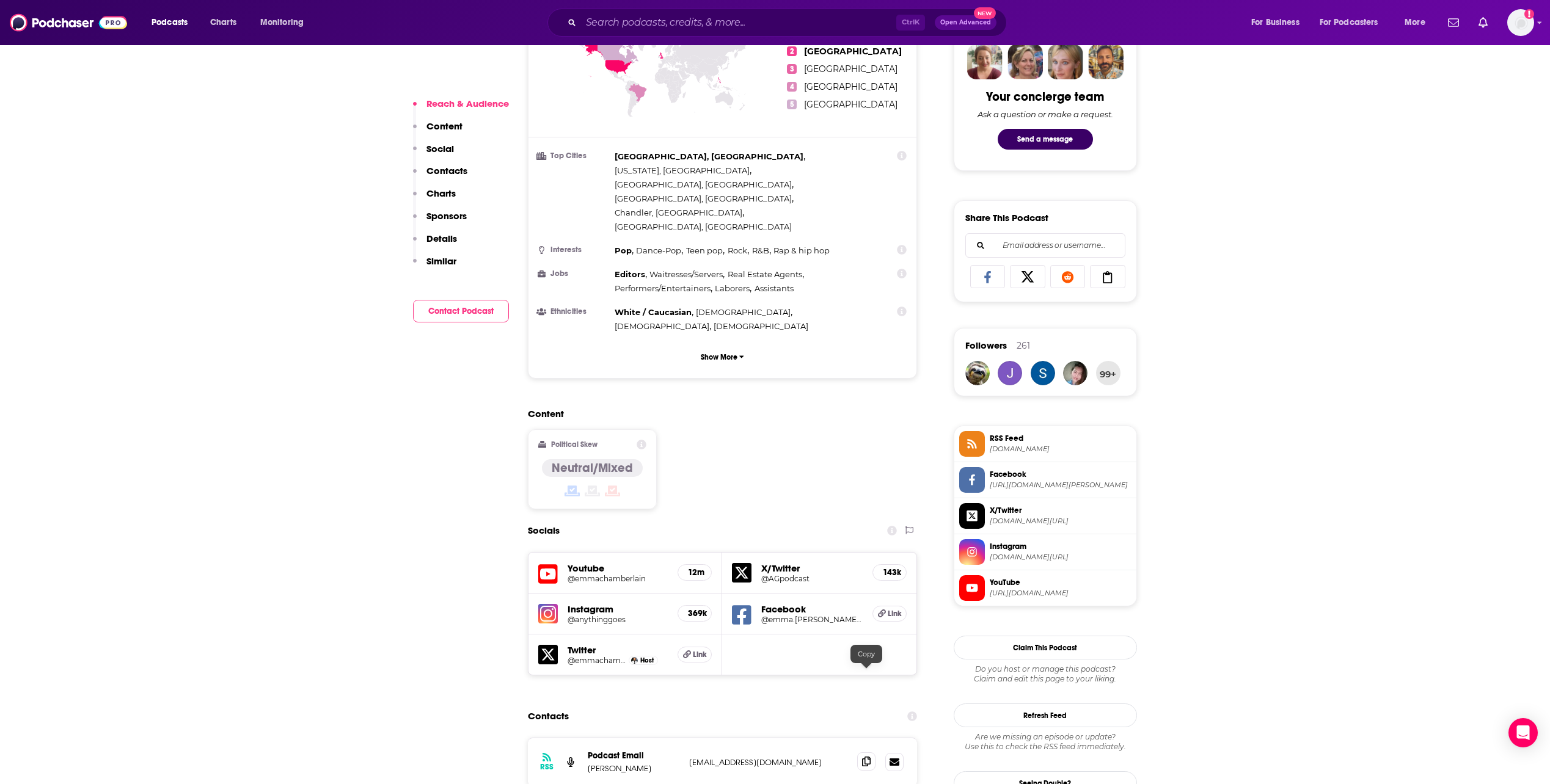
click at [762, 752] on span at bounding box center [866, 761] width 18 height 18
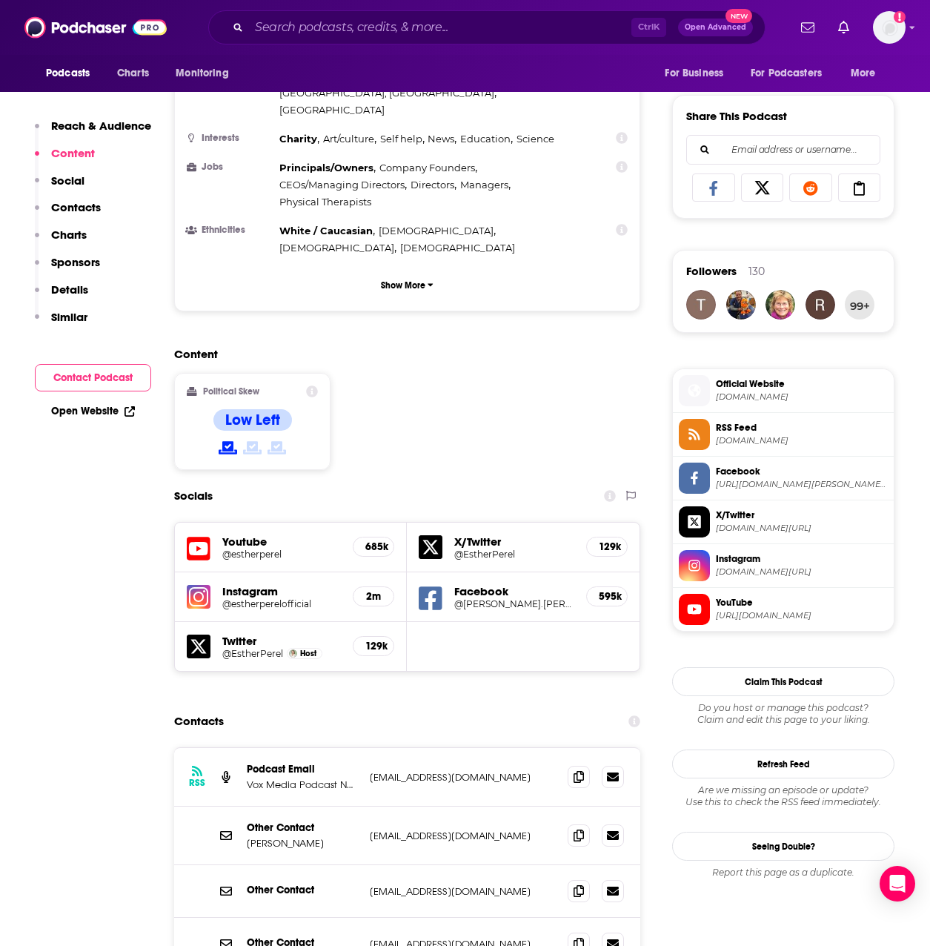
scroll to position [1186, 0]
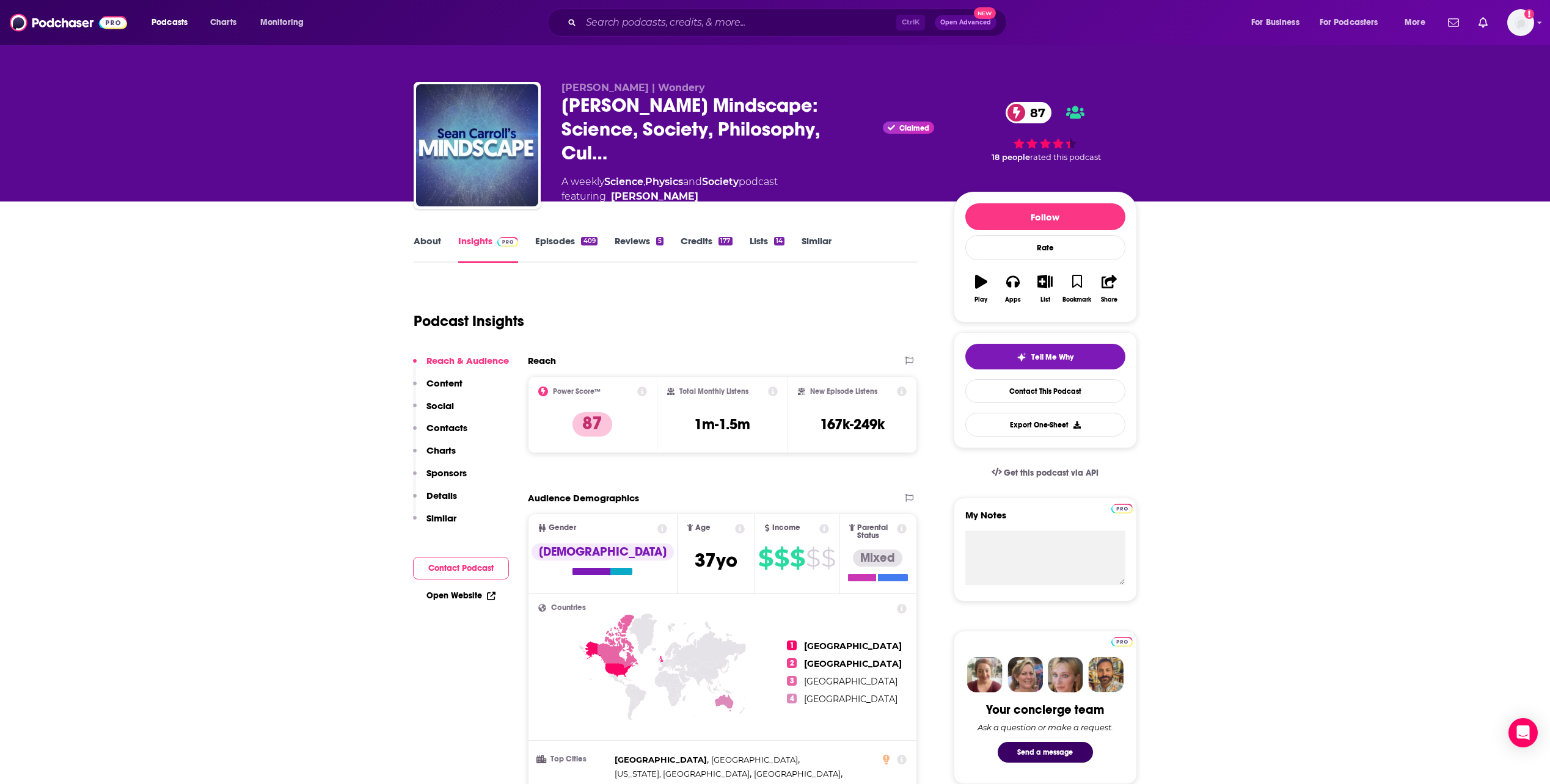
click at [587, 254] on link "Episodes 409" at bounding box center [565, 249] width 62 height 28
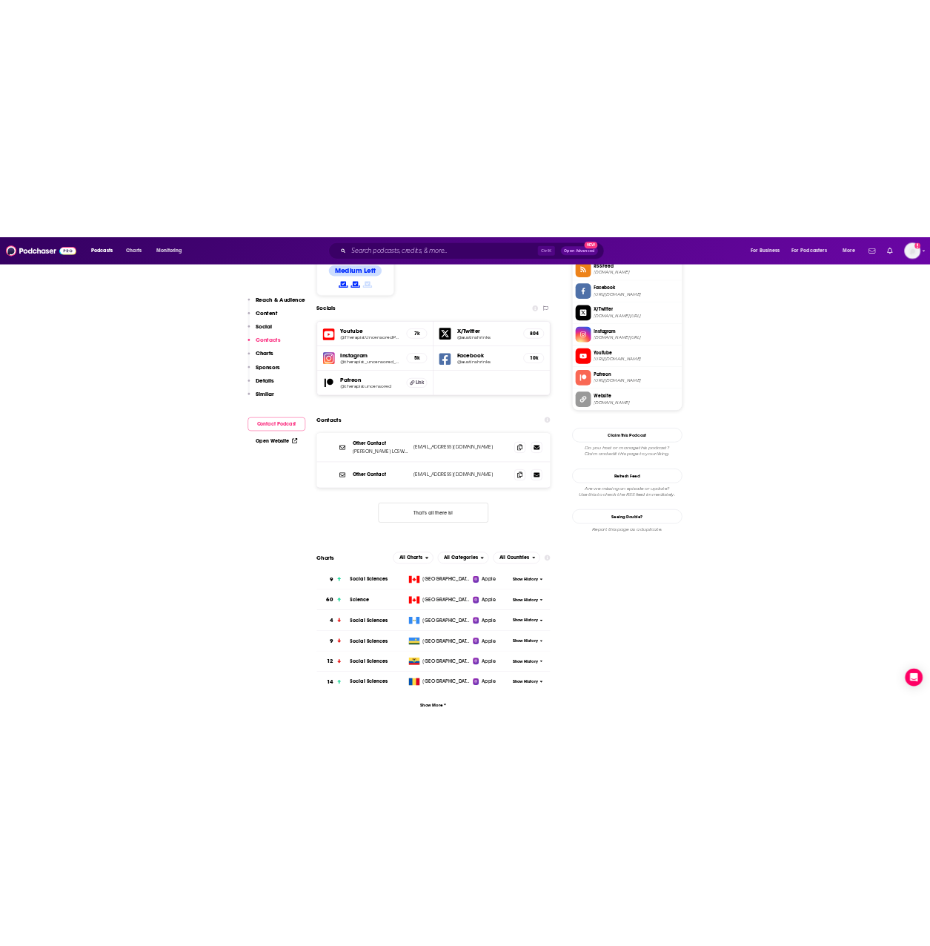
scroll to position [1260, 0]
